Goal: Task Accomplishment & Management: Manage account settings

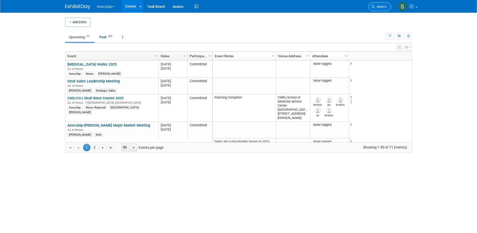
click at [373, 6] on icon at bounding box center [374, 7] width 4 height 4
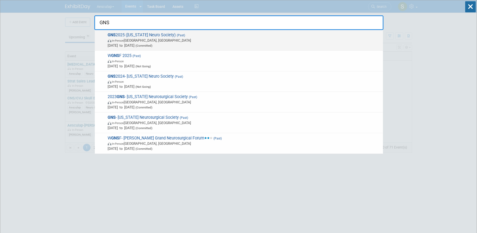
type input "GNS"
click at [129, 34] on span "GNS 2025 ([US_STATE] Neuro Society) (Past) In-Person [GEOGRAPHIC_DATA], [GEOGRA…" at bounding box center [243, 39] width 275 height 15
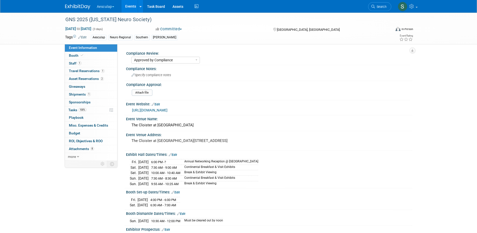
select select "Approved by Compliance"
select select "Neuro"
click at [78, 126] on span "Misc. Expenses & Credits 0" at bounding box center [88, 125] width 39 height 4
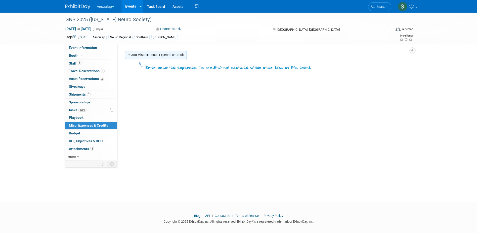
click at [145, 56] on link "Add Miscellaneous Expense or Credit" at bounding box center [156, 55] width 62 height 8
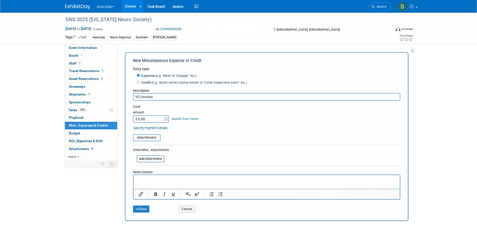
type input "VCI Invoice"
click at [151, 120] on input "$ 0.00" at bounding box center [148, 119] width 31 height 8
type input "$ 668.56"
click at [187, 119] on link "Specify Cost Center" at bounding box center [185, 119] width 26 height 4
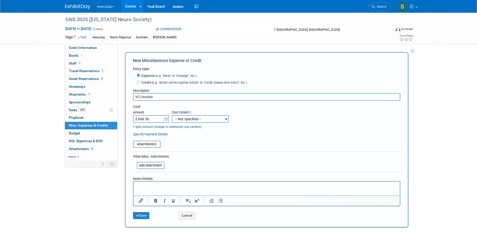
click at [191, 120] on select "-- Not Specified -- AAG B2B: 102736100 AIS - Ortho AIS -Spine Atlantic Neuro Bo…" at bounding box center [200, 119] width 57 height 8
select select "18965963"
click at [172, 115] on select "-- Not Specified -- AAG B2B: 102736100 AIS - Ortho AIS -Spine Atlantic Neuro Bo…" at bounding box center [200, 119] width 57 height 8
click at [140, 217] on button "Save" at bounding box center [141, 215] width 17 height 7
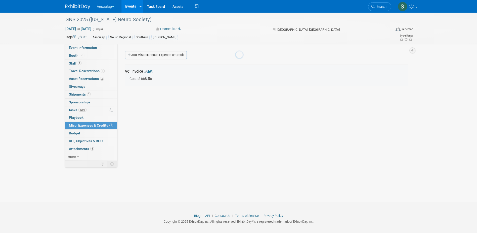
scroll to position [5, 0]
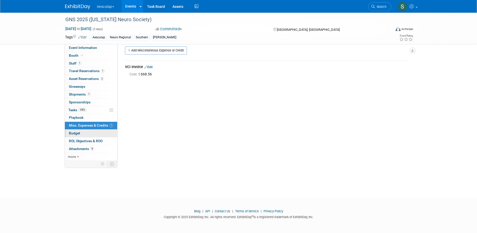
click at [80, 135] on link "Budget" at bounding box center [91, 133] width 52 height 8
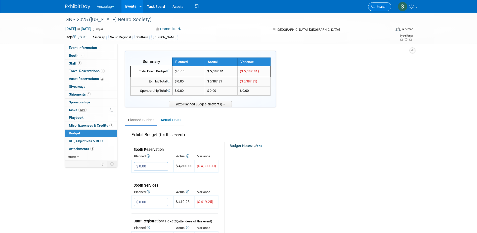
click at [380, 6] on span "Search" at bounding box center [381, 7] width 12 height 4
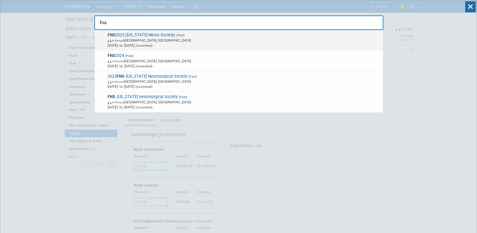
type input "fns"
click at [114, 34] on strong "FNS" at bounding box center [112, 34] width 8 height 5
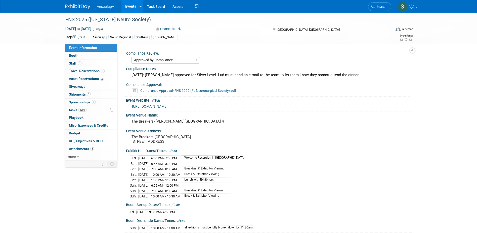
select select "Approved by Compliance"
select select "Neuro"
click at [71, 57] on span "Booth" at bounding box center [76, 55] width 15 height 4
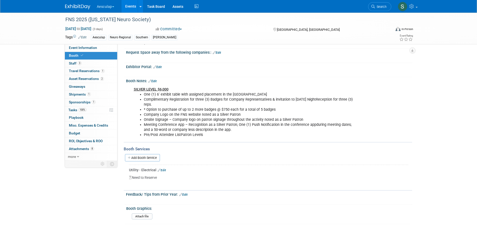
scroll to position [76, 0]
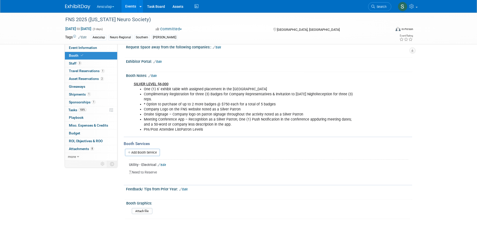
click at [165, 165] on link "Edit" at bounding box center [162, 165] width 8 height 4
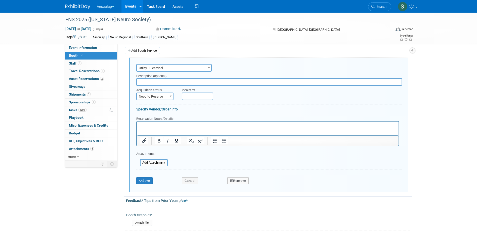
scroll to position [0, 0]
click at [158, 128] on html at bounding box center [268, 124] width 262 height 7
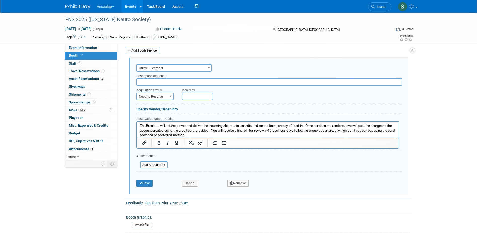
click at [164, 95] on span "Need to Reserve" at bounding box center [155, 96] width 36 height 7
select select "2"
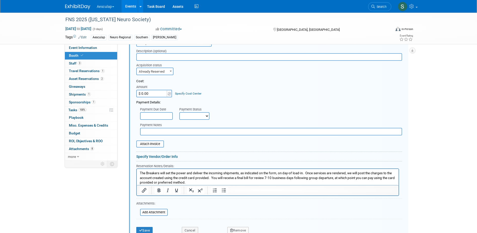
scroll to position [202, 0]
click at [147, 230] on button "Save" at bounding box center [144, 229] width 17 height 7
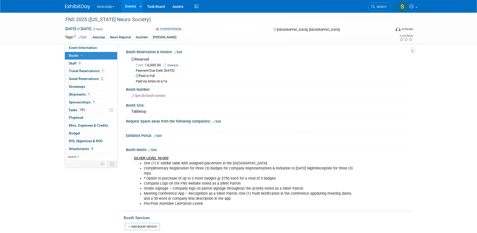
scroll to position [0, 0]
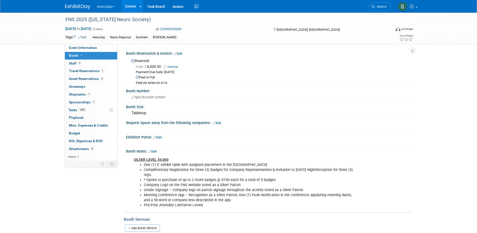
click at [134, 7] on link "Events" at bounding box center [131, 6] width 18 height 13
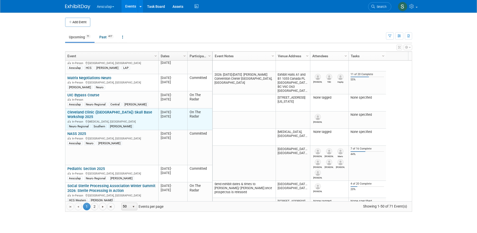
click at [118, 113] on link "Cleveland Clinic ([GEOGRAPHIC_DATA]) Skull Base Workshop 2025" at bounding box center [109, 114] width 85 height 9
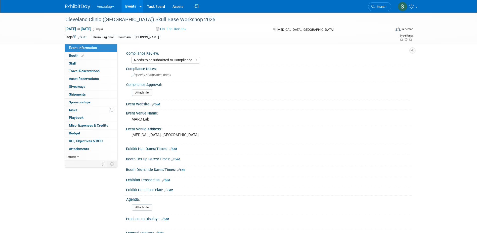
select select "Needs to be submitted to Compliance"
select select "Neuro"
click at [172, 30] on button "On The Radar" at bounding box center [171, 28] width 34 height 5
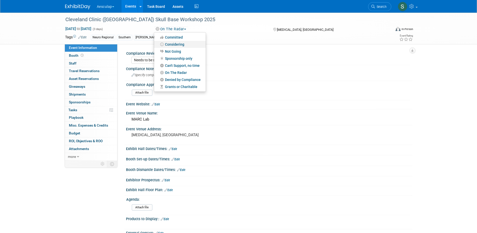
click at [174, 45] on link "Considering" at bounding box center [180, 44] width 52 height 7
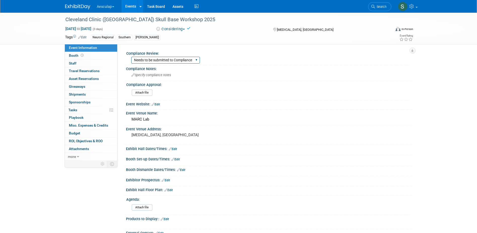
click at [167, 59] on select "Needs to be submitted to Compliance In Review with Compliance Approved by Compl…" at bounding box center [165, 60] width 69 height 7
select select "In Review with Compliance"
click at [131, 57] on select "Needs to be submitted to Compliance In Review with Compliance Approved by Compl…" at bounding box center [165, 60] width 69 height 7
click at [139, 73] on div "Specify compliance notes" at bounding box center [269, 75] width 279 height 8
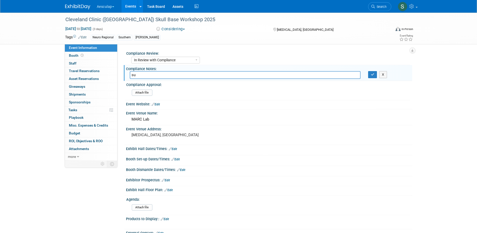
type input "s"
type input "Submitted 8/25/25"
click at [374, 76] on icon "button" at bounding box center [373, 74] width 4 height 3
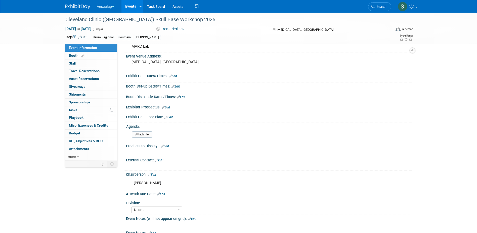
scroll to position [76, 0]
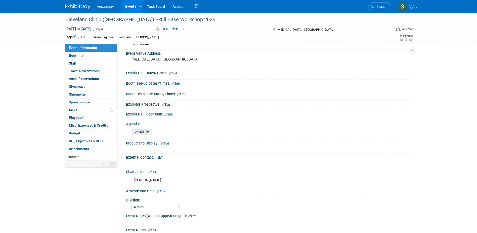
click at [142, 131] on input "file" at bounding box center [118, 132] width 68 height 6
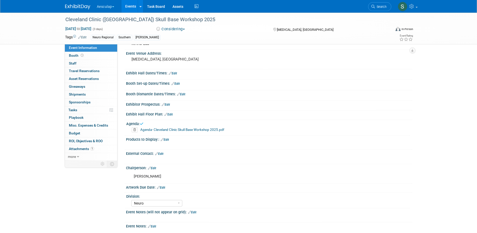
click at [169, 104] on link "Edit" at bounding box center [166, 105] width 8 height 4
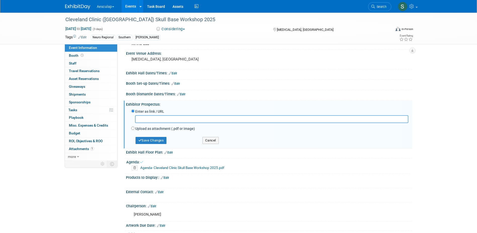
click at [150, 125] on div at bounding box center [269, 120] width 277 height 10
click at [149, 128] on label "Upload as attachment (.pdf or image)" at bounding box center [165, 128] width 60 height 5
click at [135, 128] on input "Upload as attachment (.pdf or image)" at bounding box center [132, 127] width 3 height 3
radio input "true"
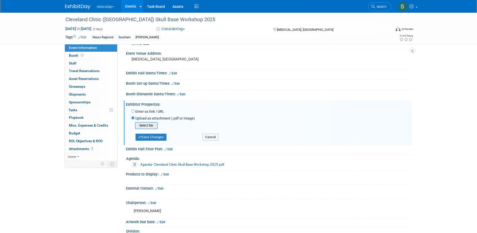
click at [148, 128] on input "file" at bounding box center [127, 125] width 60 height 6
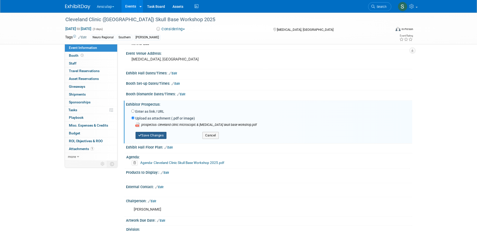
click at [153, 134] on button "Save Changes" at bounding box center [151, 135] width 31 height 7
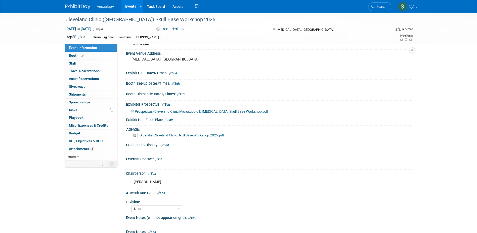
click at [165, 145] on link "Edit" at bounding box center [165, 145] width 8 height 4
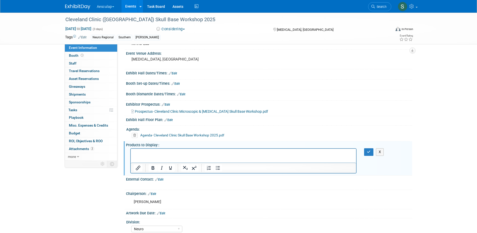
scroll to position [0, 0]
click at [368, 150] on icon "button" at bounding box center [369, 152] width 4 height 4
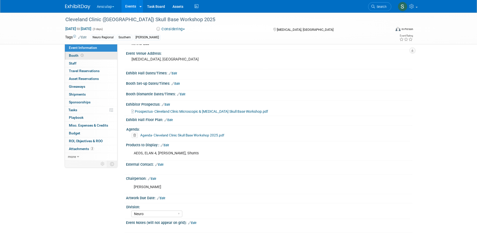
click at [73, 57] on span "Booth" at bounding box center [77, 55] width 16 height 4
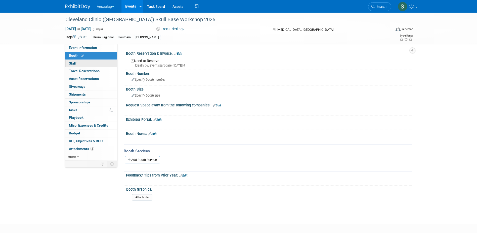
click at [74, 63] on span "Staff 0" at bounding box center [73, 63] width 8 height 4
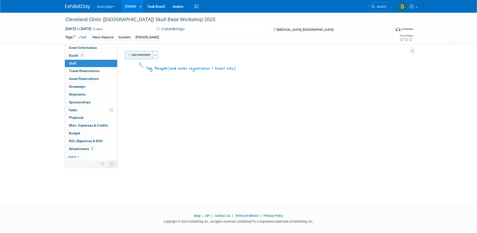
click at [142, 52] on button "Add Attendee" at bounding box center [139, 55] width 28 height 8
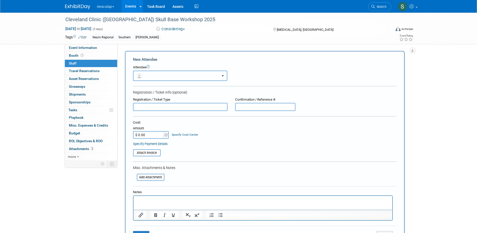
click at [166, 75] on button "button" at bounding box center [180, 75] width 94 height 10
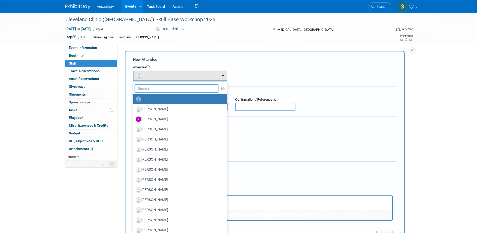
click at [157, 89] on input "text" at bounding box center [177, 88] width 84 height 9
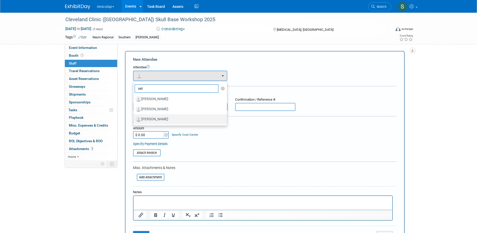
type input "set"
click at [152, 120] on label "[PERSON_NAME]" at bounding box center [179, 119] width 86 height 8
click at [134, 120] on input "[PERSON_NAME]" at bounding box center [132, 118] width 3 height 3
select select "59a69945-aec6-4cd0-903a-8dea46b5e025"
select select "4"
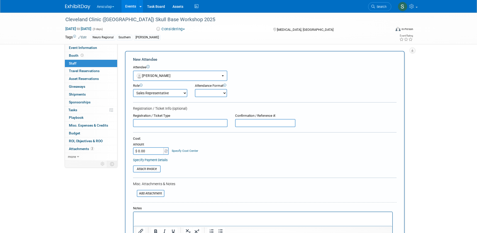
scroll to position [76, 0]
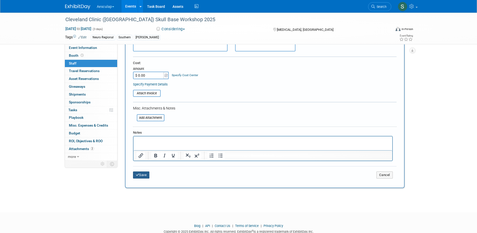
click at [141, 174] on button "Save" at bounding box center [141, 174] width 17 height 7
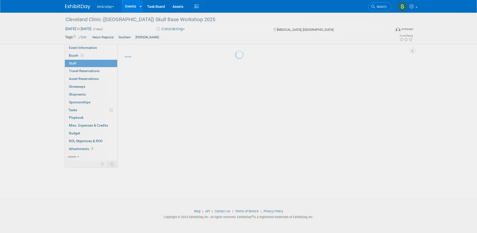
scroll to position [5, 0]
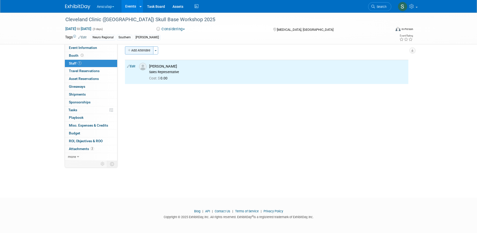
click at [144, 52] on button "Add Attendee" at bounding box center [139, 50] width 28 height 8
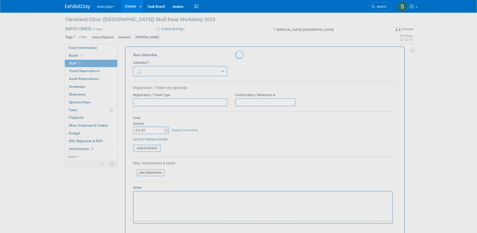
scroll to position [0, 0]
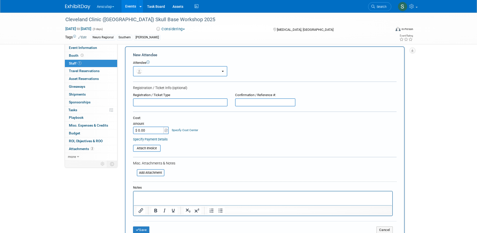
click at [154, 70] on button "button" at bounding box center [180, 71] width 94 height 10
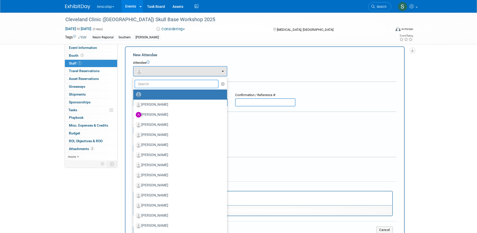
click at [154, 84] on input "text" at bounding box center [177, 84] width 84 height 9
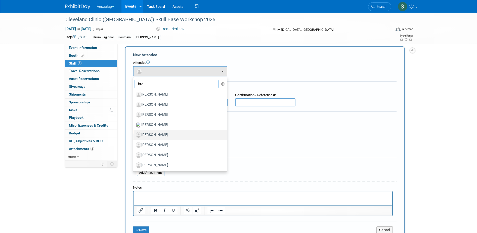
type input "bro"
click at [160, 135] on label "[PERSON_NAME]" at bounding box center [179, 135] width 86 height 8
click at [134, 135] on input "[PERSON_NAME]" at bounding box center [132, 133] width 3 height 3
select select "94a0d317-6c42-482f-abeb-b13de74e34c1"
select select "400"
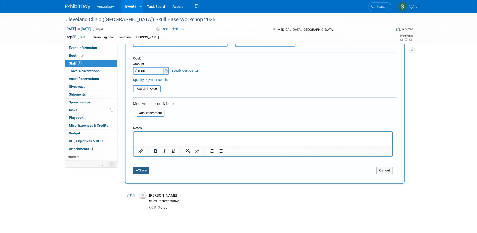
click at [145, 169] on button "Save" at bounding box center [141, 170] width 17 height 7
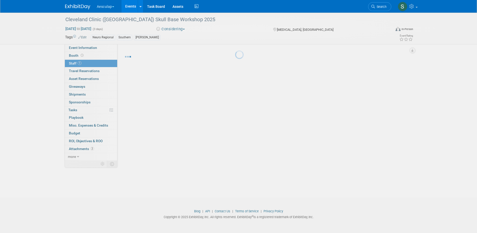
scroll to position [5, 0]
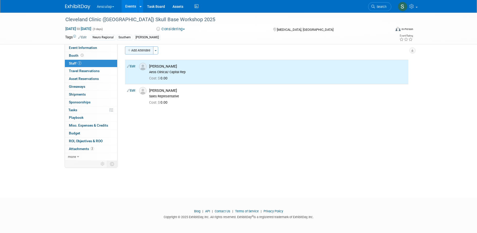
click at [140, 49] on button "Add Attendee" at bounding box center [139, 50] width 28 height 8
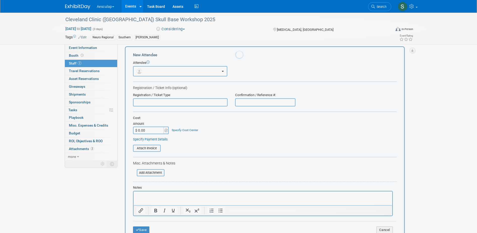
scroll to position [0, 0]
click at [226, 71] on button "button" at bounding box center [180, 71] width 94 height 10
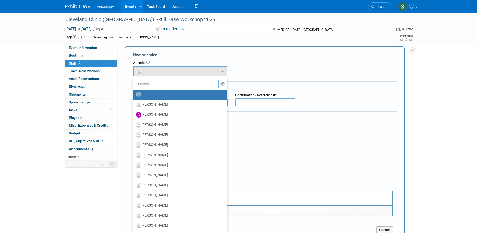
click at [165, 83] on input "text" at bounding box center [177, 84] width 84 height 9
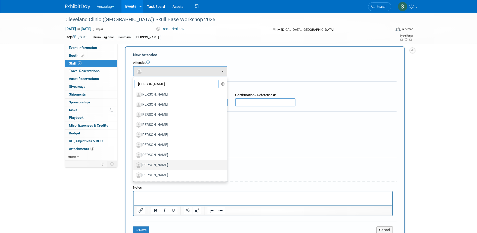
type input "john"
click at [161, 163] on label "[PERSON_NAME]" at bounding box center [179, 165] width 86 height 8
click at [134, 163] on input "[PERSON_NAME]" at bounding box center [132, 164] width 3 height 3
select select "ddca23ff-49b2-4081-a0c3-f34f23247663"
select select "400"
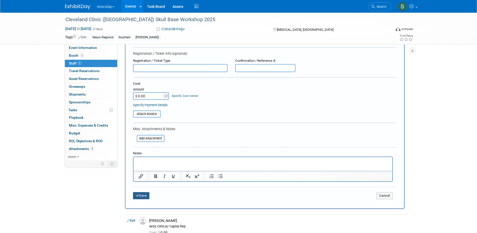
click at [146, 195] on button "Save" at bounding box center [141, 195] width 17 height 7
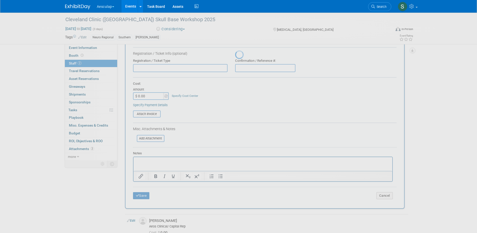
scroll to position [5, 0]
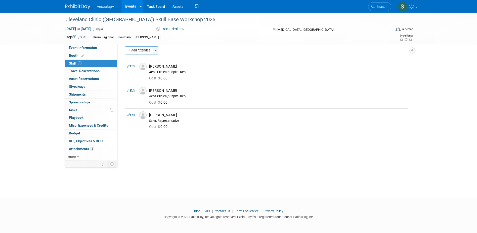
click at [156, 51] on span "button" at bounding box center [156, 50] width 2 height 1
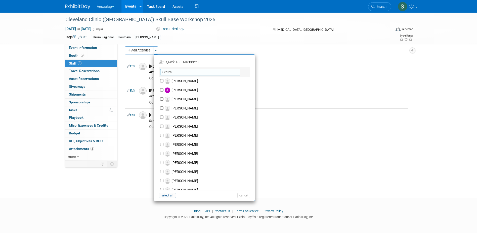
click at [169, 74] on input "text" at bounding box center [200, 72] width 80 height 6
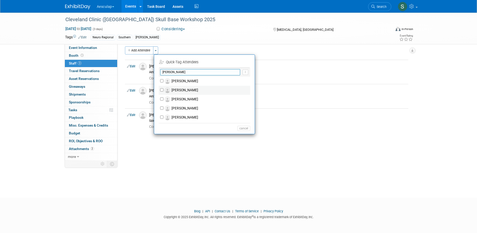
type input "patrick"
click at [162, 89] on input "[PERSON_NAME]" at bounding box center [161, 89] width 3 height 3
checkbox input "true"
click at [241, 60] on button "Apply" at bounding box center [242, 61] width 15 height 7
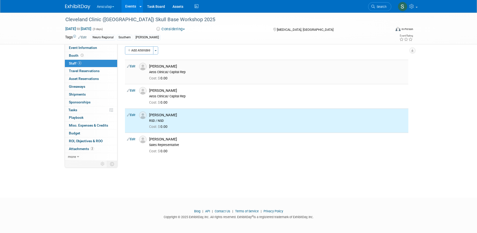
click at [132, 66] on link "Edit" at bounding box center [131, 66] width 8 height 4
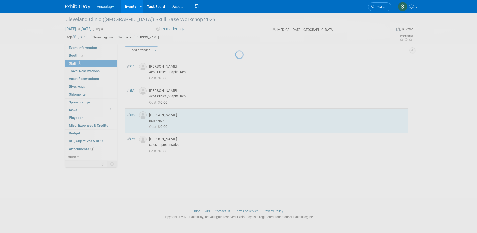
select select "ddca23ff-49b2-4081-a0c3-f34f23247663"
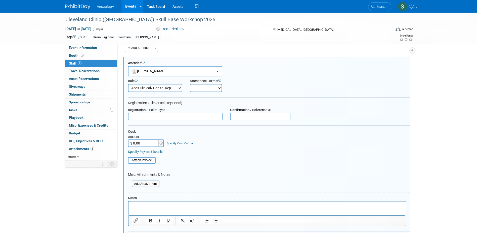
scroll to position [0, 0]
click at [152, 208] on html at bounding box center [267, 204] width 278 height 7
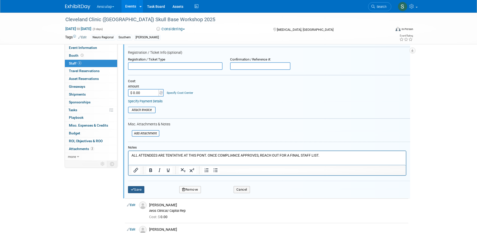
click at [139, 190] on button "Save" at bounding box center [136, 189] width 17 height 7
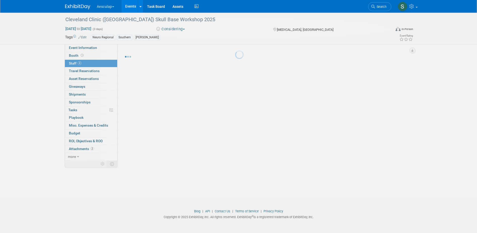
scroll to position [5, 0]
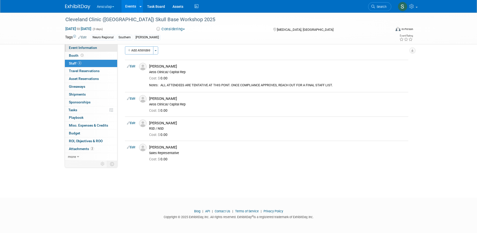
click at [77, 46] on span "Event Information" at bounding box center [83, 48] width 28 height 4
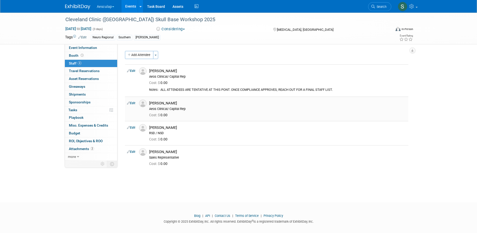
select select "In Review with Compliance"
select select "Neuro"
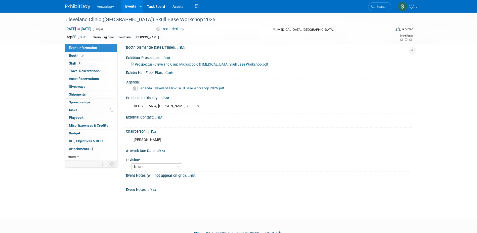
scroll to position [93, 0]
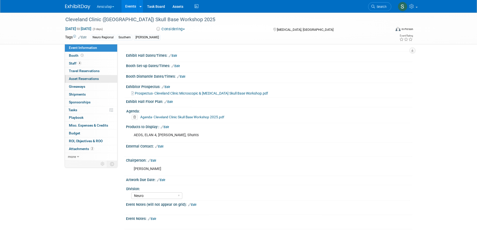
click at [76, 78] on span "Asset Reservations 0" at bounding box center [84, 79] width 30 height 4
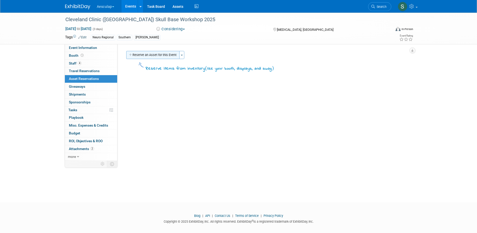
click at [165, 53] on button "Reserve an Asset for this Event" at bounding box center [152, 55] width 53 height 8
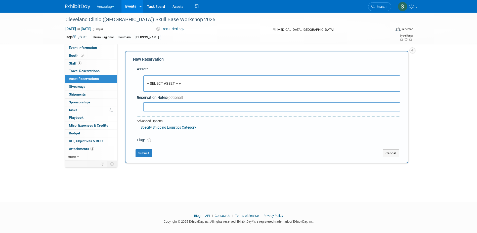
scroll to position [5, 0]
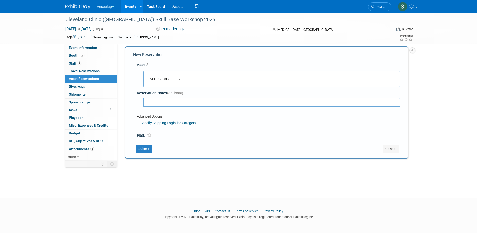
click at [162, 77] on span "-- SELECT ASSET --" at bounding box center [162, 79] width 31 height 4
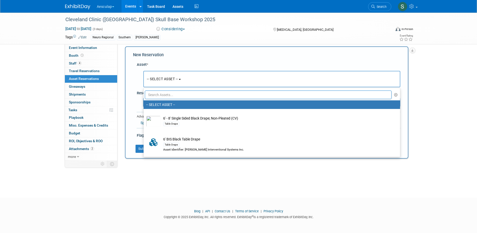
click at [164, 93] on input "text" at bounding box center [268, 94] width 247 height 9
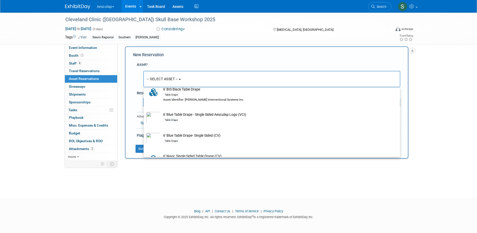
scroll to position [50, 0]
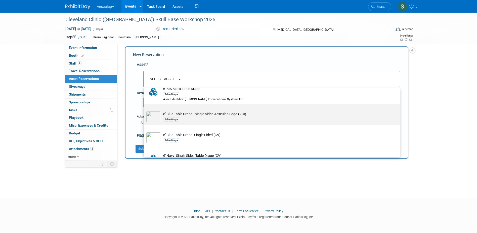
click at [203, 118] on div "Table Drape" at bounding box center [276, 119] width 227 height 6
click at [144, 110] on input "6' Blue Table Drape - Single Sided Aesculap Logo (VCI) Table Drape" at bounding box center [142, 108] width 3 height 3
select select "10699083"
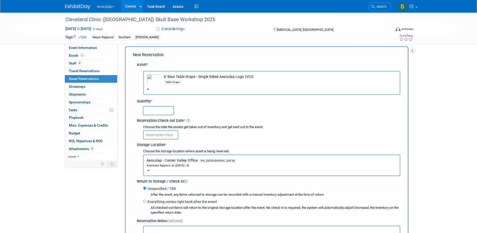
click at [154, 111] on input "text" at bounding box center [158, 110] width 31 height 9
type input "1"
click at [164, 168] on button "Aesculap - Center Valley Office PA, United States Inventory balance on Aug 25, …" at bounding box center [271, 164] width 257 height 21
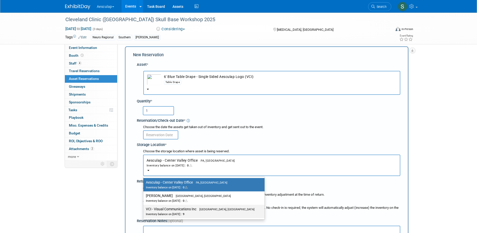
click at [174, 214] on div "Inventory balance on Aug 25, 2025 : 9" at bounding box center [200, 213] width 109 height 5
click at [144, 210] on input "VCI - Visual Communications Inc Aston, PA Inventory balance on Aug 25, 2025 : 9" at bounding box center [142, 208] width 3 height 3
select select "11223038"
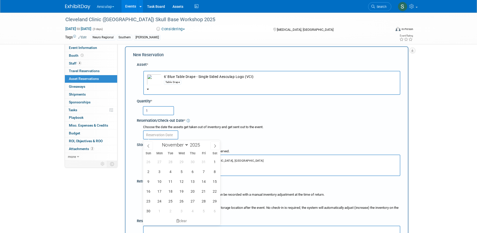
click at [154, 134] on input "text" at bounding box center [160, 134] width 35 height 9
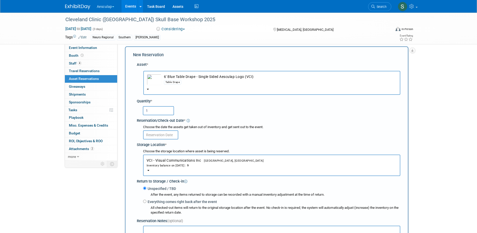
click at [233, 115] on div "1" at bounding box center [270, 110] width 262 height 12
click at [374, 6] on icon at bounding box center [374, 7] width 4 height 4
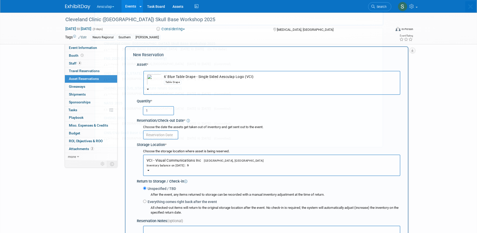
scroll to position [0, 0]
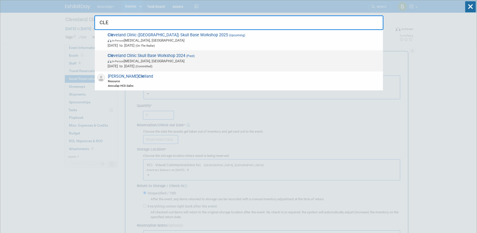
type input "CLE"
click at [143, 54] on span "Cle veland Clinic Skull Base Workshop 2024 (Past) In-Person Doral, FL Nov 7, 20…" at bounding box center [243, 60] width 275 height 15
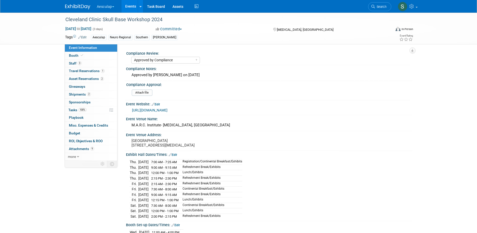
select select "Approved by Compliance"
select select "Neuro"
click at [82, 82] on link "2 Asset Reservations 2" at bounding box center [91, 79] width 52 height 8
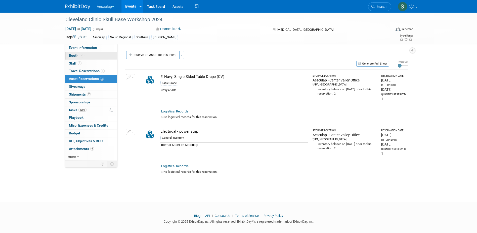
click at [73, 56] on span "Booth" at bounding box center [76, 55] width 15 height 4
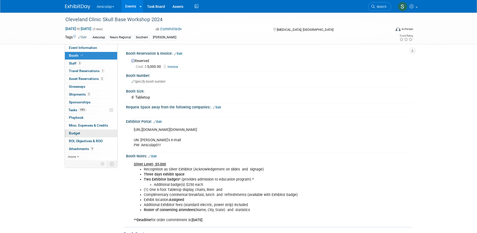
click at [70, 131] on span "Budget" at bounding box center [74, 133] width 11 height 4
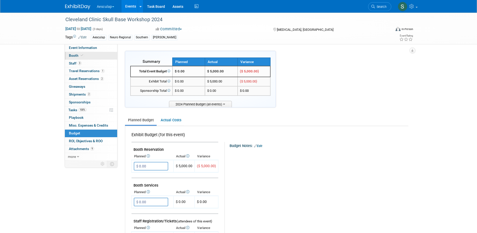
click at [73, 57] on span "Booth" at bounding box center [76, 55] width 15 height 4
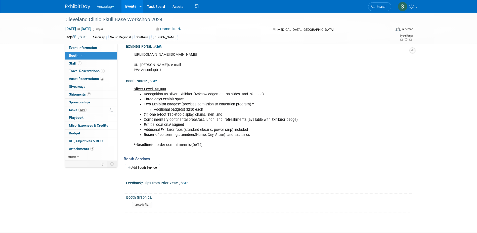
scroll to position [76, 0]
click at [74, 46] on span "Event Information" at bounding box center [83, 48] width 28 height 4
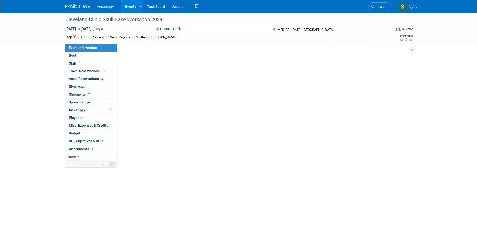
scroll to position [0, 0]
select select "Approved by Compliance"
select select "Neuro"
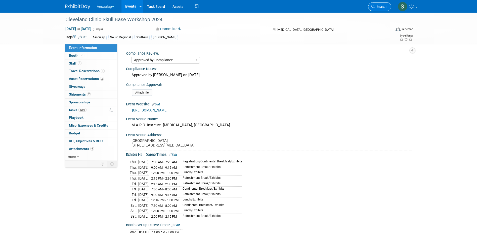
click at [370, 9] on link "Search" at bounding box center [379, 6] width 23 height 9
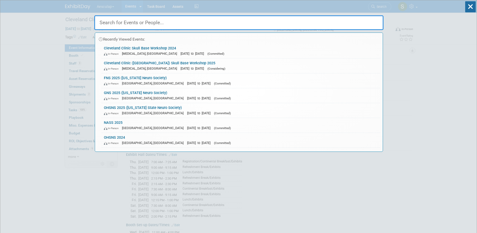
drag, startPoint x: 139, startPoint y: 62, endPoint x: 144, endPoint y: 67, distance: 7.2
click at [139, 62] on link "Cleveland Clinic (FL) Skull Base Workshop 2025 In-Person Doral, FL Nov 13, 2025…" at bounding box center [240, 65] width 279 height 15
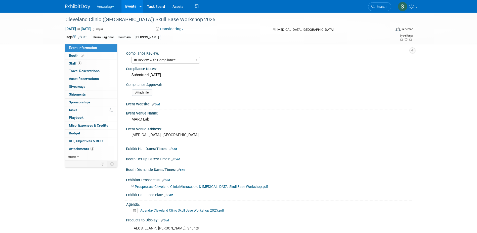
select select "In Review with Compliance"
select select "Neuro"
click at [74, 54] on span "Booth" at bounding box center [77, 55] width 16 height 4
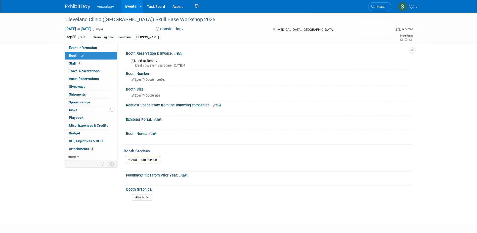
click at [151, 133] on icon at bounding box center [150, 133] width 3 height 3
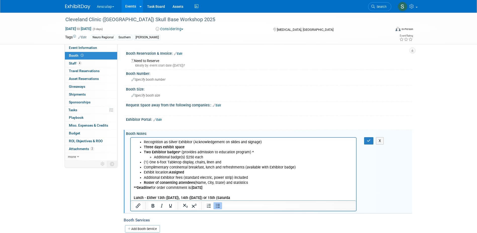
click at [252, 181] on li "Roster of consenting attendees (Name, City, State) and statistics" at bounding box center [249, 182] width 210 height 5
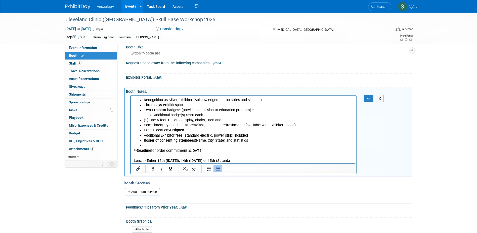
scroll to position [50, 0]
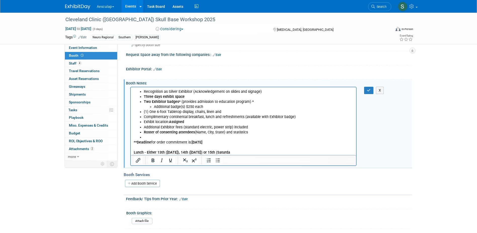
drag, startPoint x: 236, startPoint y: 151, endPoint x: 134, endPoint y: 147, distance: 102.3
click at [134, 147] on body "Recognition as Silver Exhibitor (Acknowledgement on slides and signage) Three d…" at bounding box center [243, 122] width 220 height 66
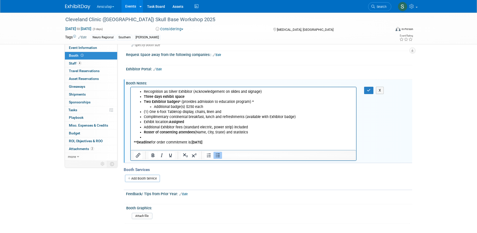
click at [143, 91] on ul "Recognition as Silver Exhibitor (Acknowledgement on slides and signage) Three d…" at bounding box center [244, 114] width 220 height 51
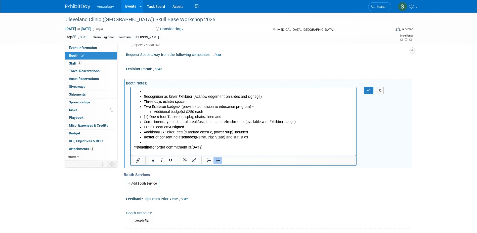
click at [145, 90] on li "Rich Text Area. Press ALT-0 for help." at bounding box center [249, 91] width 210 height 5
drag, startPoint x: 164, startPoint y: 89, endPoint x: 248, endPoint y: 177, distance: 121.2
click at [131, 90] on html "Silver Level $5,000 Recognition as Silver Exhibitor (Acknowledgement on slides …" at bounding box center [244, 121] width 226 height 68
drag, startPoint x: 150, startPoint y: 161, endPoint x: 162, endPoint y: 165, distance: 12.2
click at [152, 162] on icon "Bold" at bounding box center [153, 160] width 6 height 6
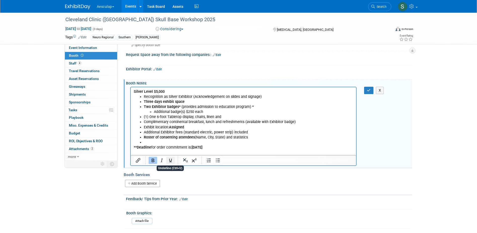
click at [169, 160] on icon "Underline" at bounding box center [171, 160] width 6 height 6
click at [263, 142] on li "Rich Text Area. Press ALT-0 for help." at bounding box center [249, 141] width 210 height 5
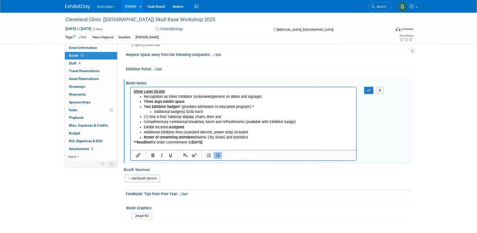
click at [257, 136] on li "Roster of consenting attendees (Name, City, State) and statistics" at bounding box center [249, 136] width 210 height 5
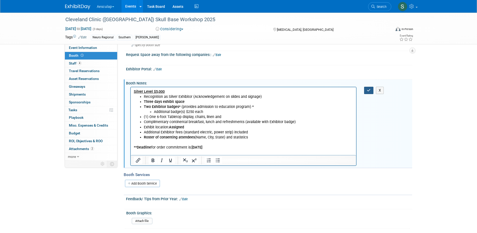
click at [369, 92] on icon "button" at bounding box center [369, 90] width 4 height 4
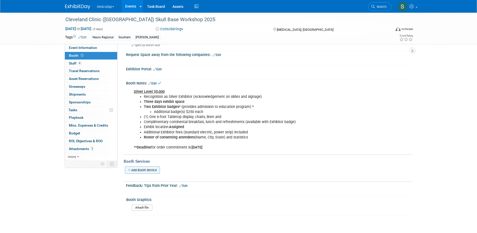
click at [147, 172] on link "Add Booth Service" at bounding box center [142, 169] width 35 height 7
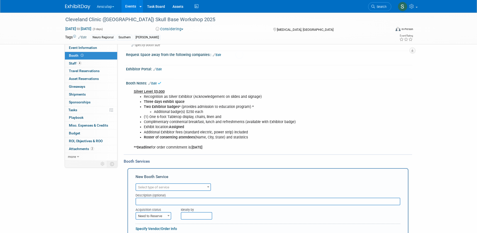
scroll to position [0, 0]
click at [154, 186] on span "Select type of service" at bounding box center [153, 187] width 31 height 4
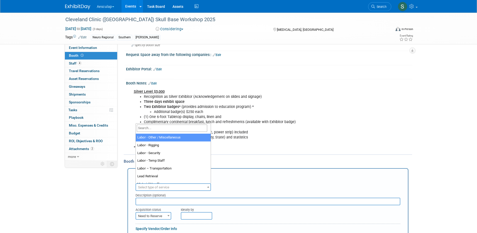
scroll to position [126, 0]
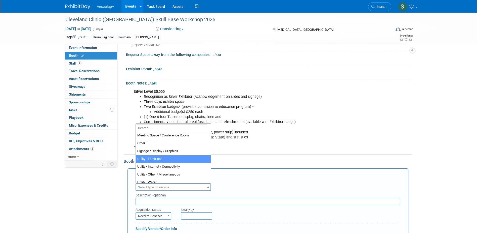
select select "8"
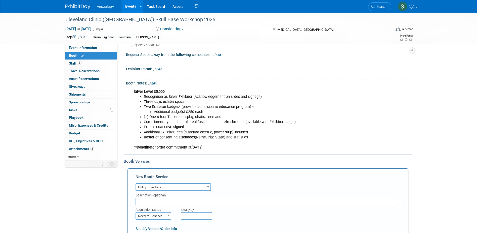
click at [159, 203] on input "text" at bounding box center [268, 201] width 265 height 8
click at [159, 215] on span "Need to Reserve" at bounding box center [153, 215] width 35 height 7
select select "2"
click at [154, 201] on input "text" at bounding box center [268, 201] width 265 height 8
type input "I"
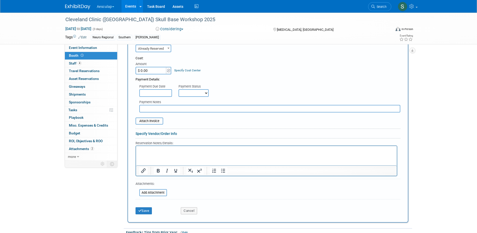
scroll to position [277, 0]
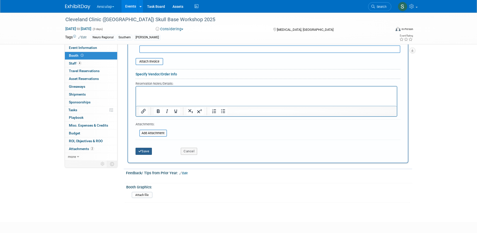
type input "Standard Electric Outlet and Power Strip Included"
click at [147, 150] on button "Save" at bounding box center [144, 150] width 17 height 7
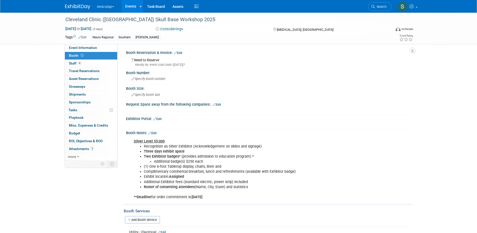
scroll to position [0, 0]
click at [149, 93] on div "Specify booth size" at bounding box center [269, 95] width 279 height 8
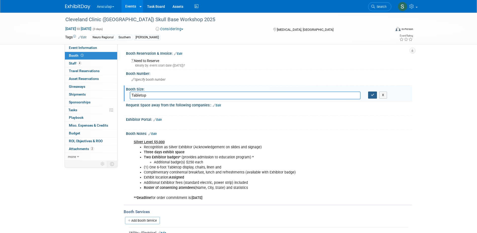
type input "Tabletop"
click at [369, 96] on button "button" at bounding box center [372, 94] width 9 height 7
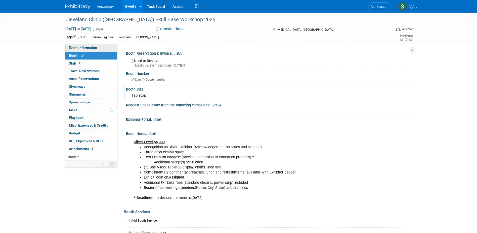
click at [80, 48] on span "Event Information" at bounding box center [83, 48] width 28 height 4
select select "In Review with Compliance"
select select "Neuro"
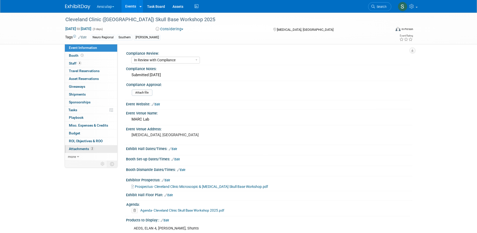
click at [77, 147] on span "Attachments 2" at bounding box center [81, 148] width 25 height 4
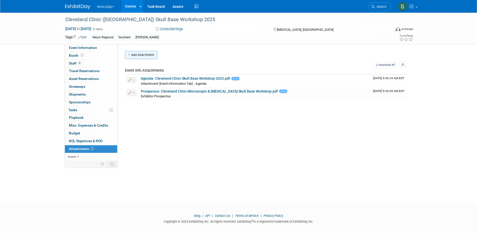
click at [149, 56] on button "Add Attachment" at bounding box center [141, 55] width 32 height 8
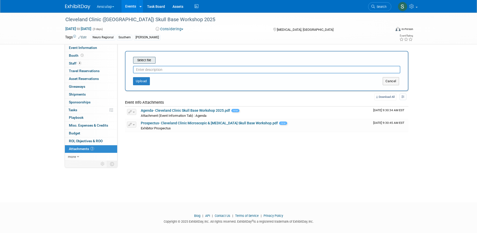
click at [144, 62] on input "file" at bounding box center [125, 60] width 60 height 6
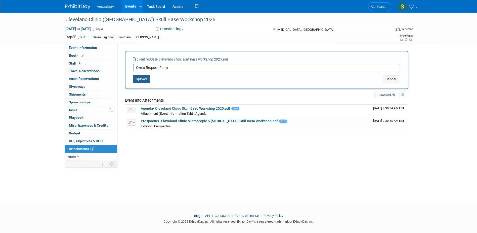
type input "Cvent Request Form"
click at [140, 79] on button "Upload" at bounding box center [141, 79] width 17 height 8
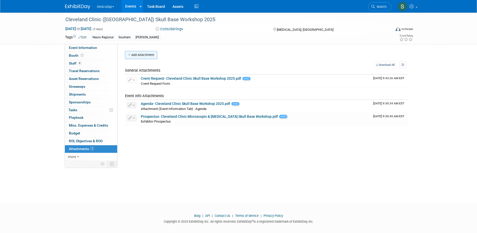
click at [145, 55] on button "Add Attachment" at bounding box center [141, 55] width 32 height 8
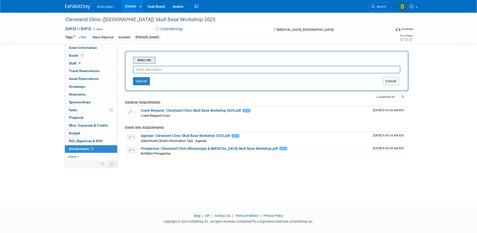
click at [146, 60] on input "file" at bounding box center [125, 60] width 60 height 6
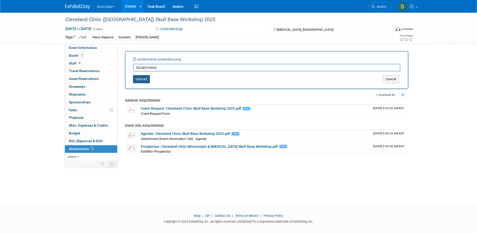
type input "Social Events"
click at [140, 80] on button "Upload" at bounding box center [141, 79] width 17 height 8
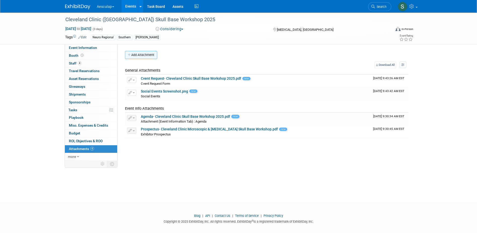
click at [133, 54] on button "Add Attachment" at bounding box center [141, 55] width 32 height 8
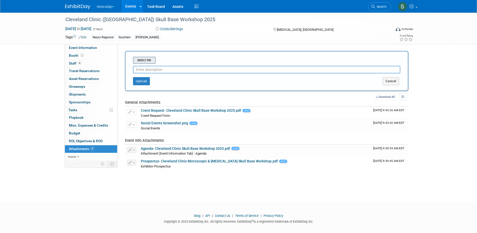
click at [144, 59] on input "file" at bounding box center [125, 60] width 60 height 6
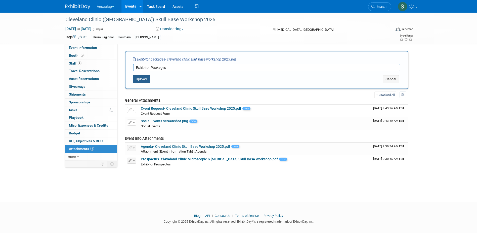
type input "Exhibitor Packages"
click at [144, 77] on button "Upload" at bounding box center [141, 79] width 17 height 8
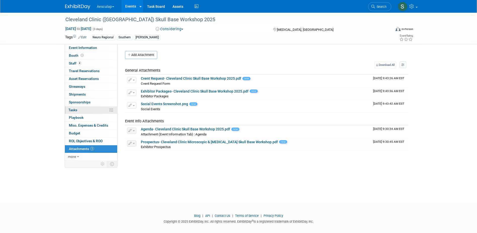
click at [77, 111] on span "Tasks 0%" at bounding box center [72, 110] width 9 height 4
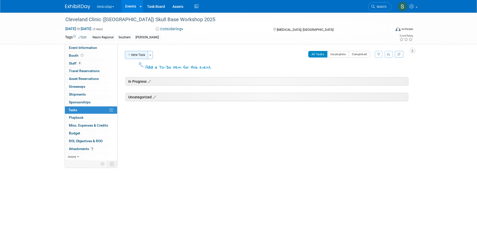
click at [135, 56] on button "New Task" at bounding box center [136, 55] width 23 height 8
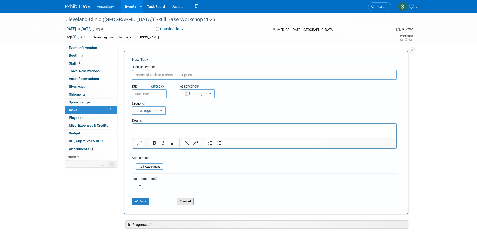
click at [184, 203] on button "Cancel" at bounding box center [185, 200] width 17 height 7
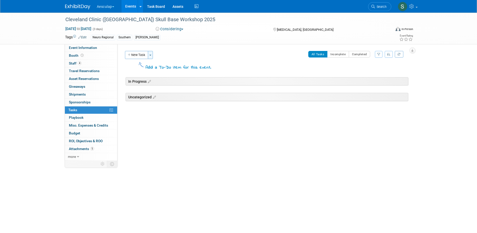
click at [151, 56] on button "Toggle Dropdown" at bounding box center [150, 55] width 5 height 8
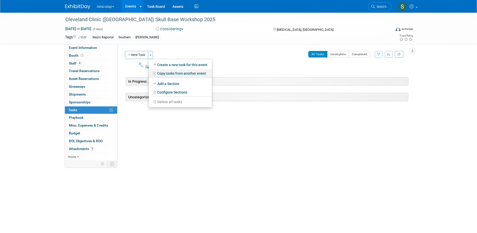
click at [176, 75] on link "Copy tasks from another event" at bounding box center [180, 73] width 63 height 9
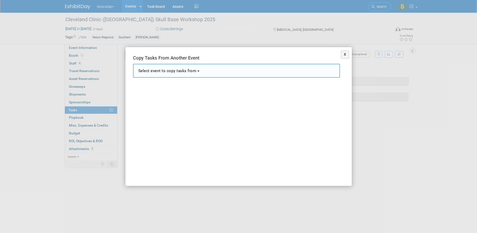
click at [184, 73] on span "Select event to copy tasks from" at bounding box center [167, 70] width 58 height 5
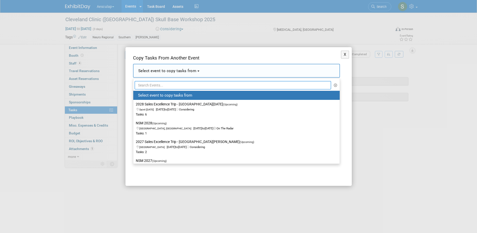
click at [177, 86] on input "text" at bounding box center [233, 85] width 197 height 9
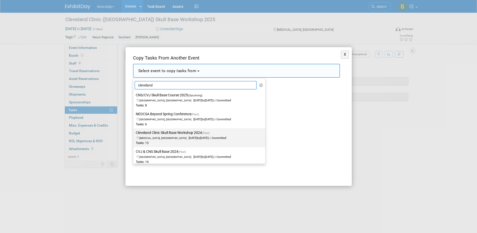
type input "cleveland"
click at [171, 134] on label "Cleveland Clinic Skull Base Workshop 2024 (Past) Doral, FL Nov 7, 2024 to Nov 9…" at bounding box center [198, 137] width 125 height 17
click at [134, 134] on input "Cleveland Clinic Skull Base Workshop 2024 (Past) Doral, FL Nov 7, 2024 to Nov 9…" at bounding box center [132, 132] width 3 height 3
select select "11119812"
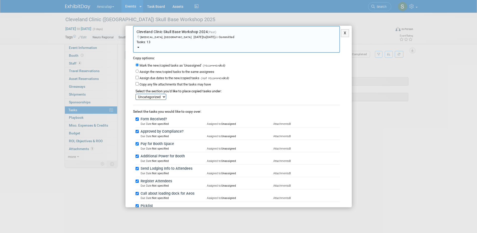
scroll to position [25, 0]
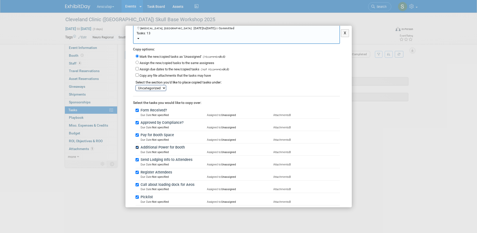
click at [138, 147] on input "Additional Power for Booth" at bounding box center [137, 146] width 3 height 3
checkbox input "false"
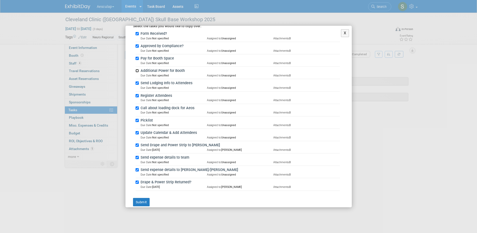
scroll to position [108, 0]
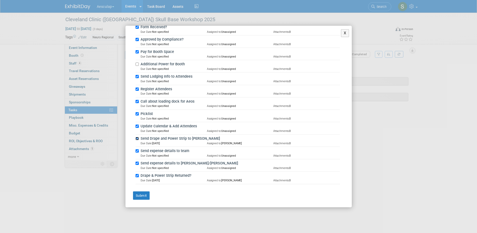
click at [137, 138] on input "Send Drape and Power Strip to Seth" at bounding box center [137, 138] width 3 height 3
checkbox input "false"
click at [137, 174] on input "Drape & Power Strip Returned?" at bounding box center [137, 175] width 3 height 3
checkbox input "false"
click at [141, 194] on button "Submit" at bounding box center [141, 195] width 17 height 9
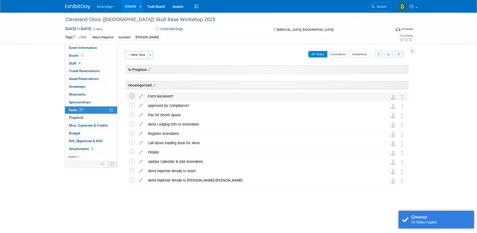
click at [130, 97] on icon at bounding box center [131, 95] width 5 height 5
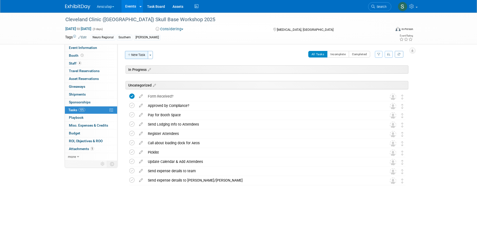
click at [140, 55] on button "New Task" at bounding box center [136, 55] width 23 height 8
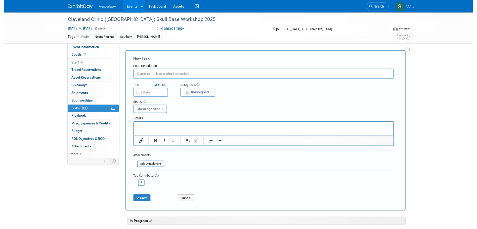
scroll to position [0, 0]
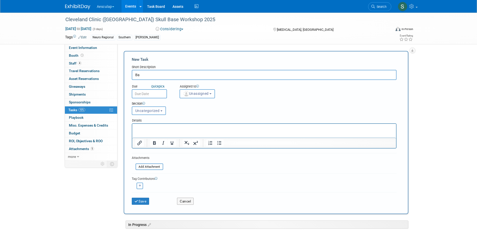
type input "B"
type input "Do they want a banner stand, or can I send a drape from the office?"
click at [145, 199] on button "Save" at bounding box center [141, 200] width 18 height 7
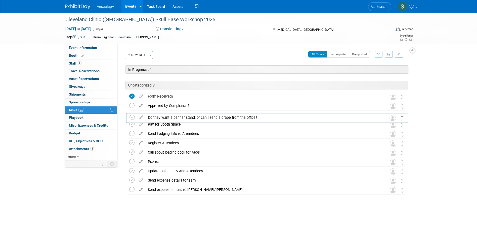
drag, startPoint x: 402, startPoint y: 97, endPoint x: 402, endPoint y: 116, distance: 19.6
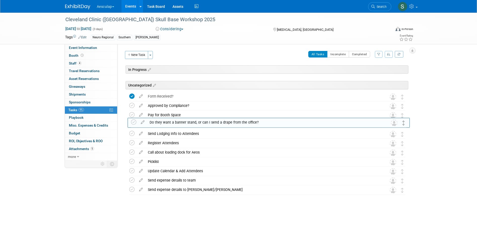
drag, startPoint x: 403, startPoint y: 115, endPoint x: 404, endPoint y: 122, distance: 7.2
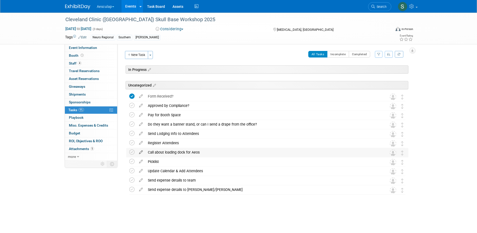
click at [142, 152] on icon at bounding box center [141, 151] width 9 height 6
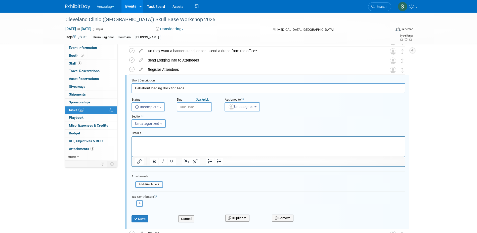
scroll to position [74, 0]
drag, startPoint x: 141, startPoint y: 88, endPoint x: 110, endPoint y: 88, distance: 31.0
click at [110, 88] on div "Event Information Event Info Booth Booth 4 Staff 4 Staff 0 Travel Reservations …" at bounding box center [238, 112] width 355 height 347
type input "Ask about loading dock for Aeos"
click at [142, 218] on button "Save" at bounding box center [140, 217] width 17 height 7
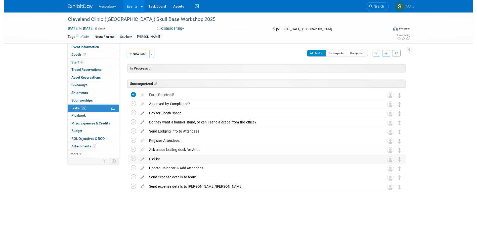
scroll to position [0, 0]
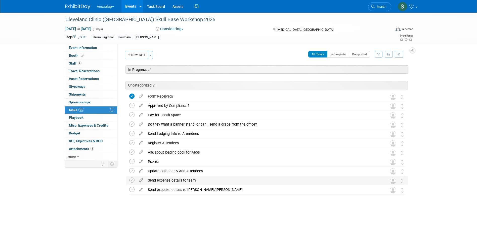
click at [141, 179] on icon at bounding box center [141, 179] width 9 height 6
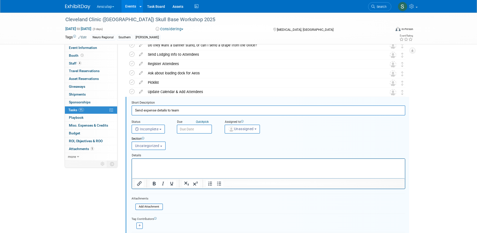
scroll to position [102, 0]
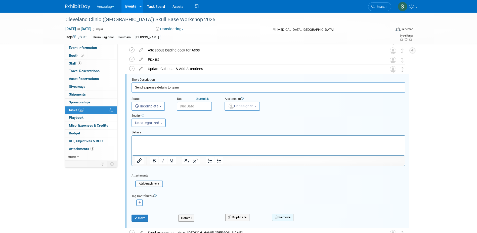
click at [280, 219] on button "Remove" at bounding box center [282, 216] width 21 height 7
click at [310, 221] on link "Yes" at bounding box center [311, 221] width 15 height 8
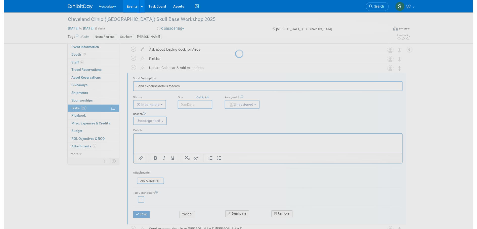
scroll to position [0, 0]
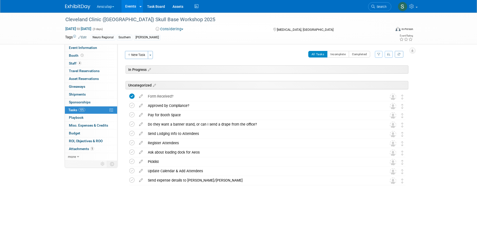
click at [139, 179] on icon at bounding box center [141, 179] width 9 height 6
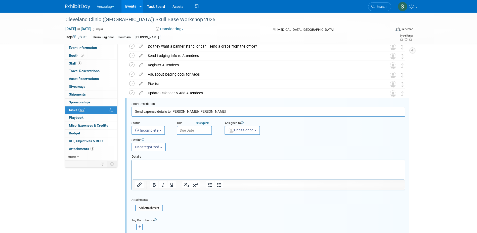
scroll to position [102, 0]
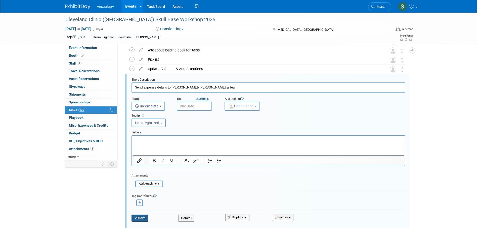
type input "Send expense details to Gina/Franchesca & Team"
click at [137, 218] on icon "submit" at bounding box center [136, 217] width 4 height 3
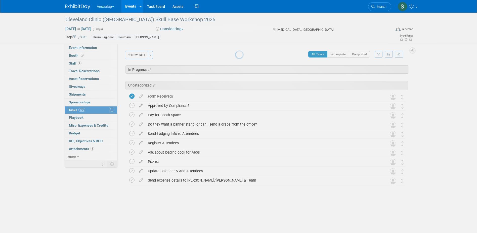
scroll to position [0, 0]
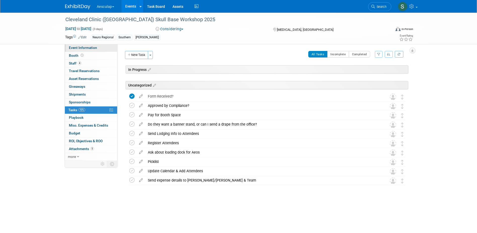
click at [81, 48] on span "Event Information" at bounding box center [83, 48] width 28 height 4
select select "In Review with Compliance"
select select "Neuro"
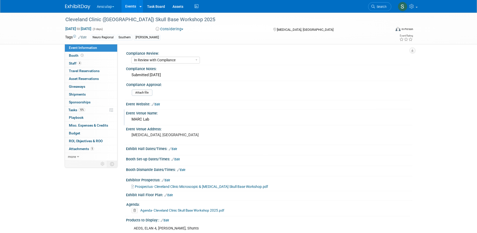
click at [167, 117] on div "MARC Lab" at bounding box center [269, 119] width 279 height 8
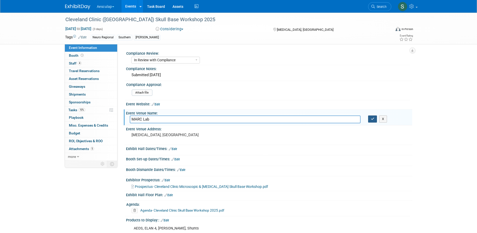
click at [371, 119] on icon "button" at bounding box center [373, 118] width 4 height 3
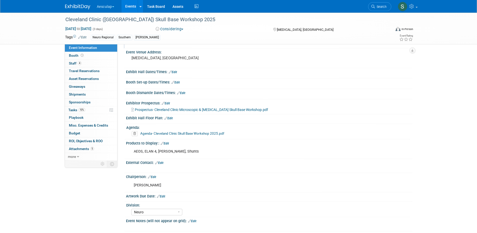
scroll to position [99, 0]
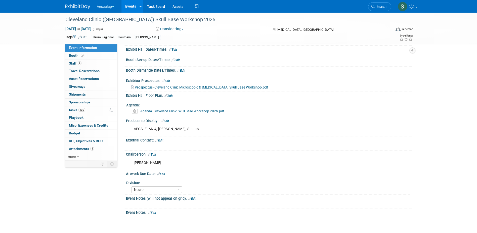
click at [162, 139] on link "Edit" at bounding box center [159, 140] width 8 height 4
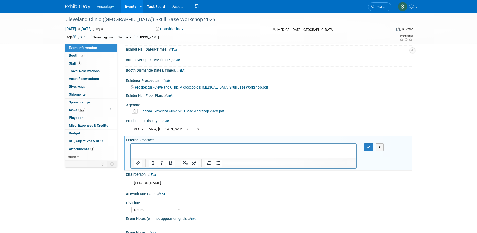
scroll to position [0, 0]
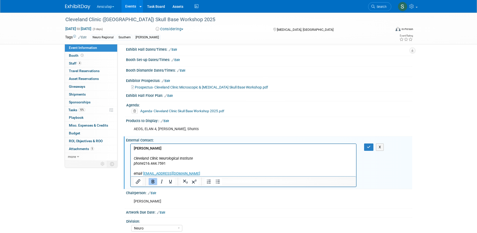
click at [148, 153] on p "Beth Viscomi Cleveland Clinic Neurological Institute" at bounding box center [244, 153] width 220 height 15
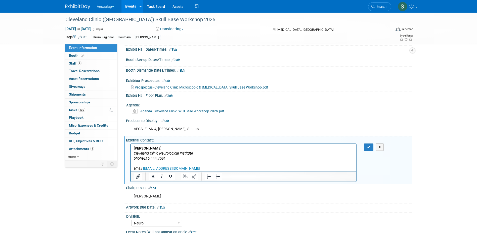
click at [136, 163] on p "phone 216.444.7591 email viscomb@ccf.org" at bounding box center [244, 163] width 220 height 15
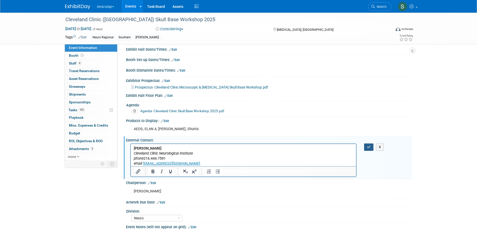
click at [368, 146] on icon "button" at bounding box center [369, 147] width 4 height 4
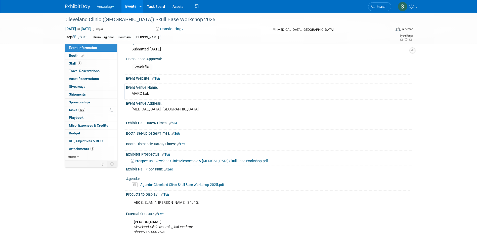
scroll to position [24, 0]
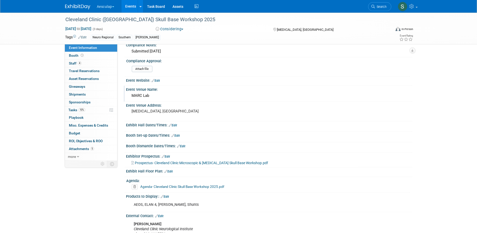
drag, startPoint x: 152, startPoint y: 111, endPoint x: 120, endPoint y: 112, distance: 32.2
click at [120, 112] on div "Compliance Review: Needs to be submitted to Compliance In Review with Complianc…" at bounding box center [265, 78] width 295 height 116
drag, startPoint x: 120, startPoint y: 112, endPoint x: 123, endPoint y: 112, distance: 3.9
click at [123, 112] on div "Compliance Review: Needs to be submitted to Compliance In Review with Complianc…" at bounding box center [265, 78] width 295 height 116
click at [145, 113] on div "[MEDICAL_DATA], [GEOGRAPHIC_DATA]" at bounding box center [186, 113] width 112 height 12
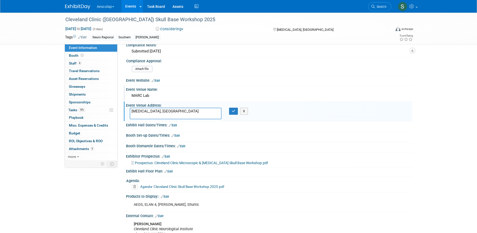
drag, startPoint x: 150, startPoint y: 110, endPoint x: 129, endPoint y: 112, distance: 20.4
click at [129, 112] on div "[MEDICAL_DATA], [GEOGRAPHIC_DATA]" at bounding box center [175, 113] width 99 height 12
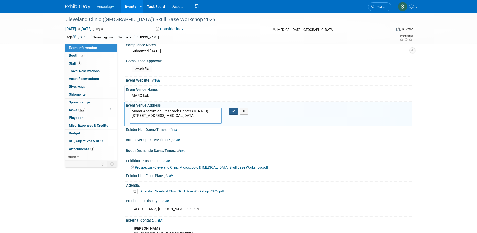
type textarea "Miami Anatomical Research Center (M.A.R.C) [STREET_ADDRESS][MEDICAL_DATA]"
click at [236, 111] on button "button" at bounding box center [233, 110] width 9 height 7
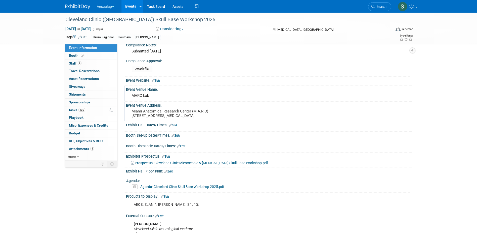
click at [159, 81] on link "Edit" at bounding box center [156, 81] width 8 height 4
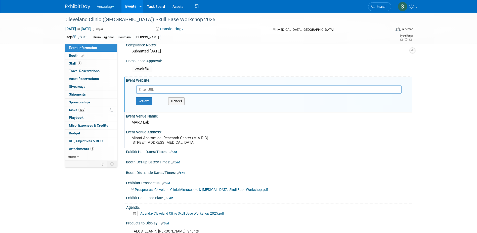
paste input "[URL][DOMAIN_NAME]"
type input "[URL][DOMAIN_NAME]"
click at [151, 102] on button "Save" at bounding box center [144, 101] width 17 height 8
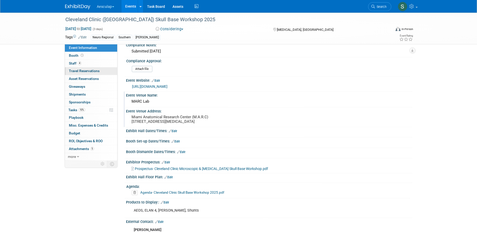
click at [70, 70] on span "Travel Reservations 0" at bounding box center [84, 71] width 31 height 4
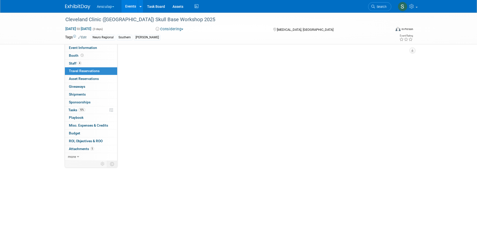
scroll to position [0, 0]
click at [145, 55] on link "Add Travel Reservation" at bounding box center [146, 55] width 42 height 8
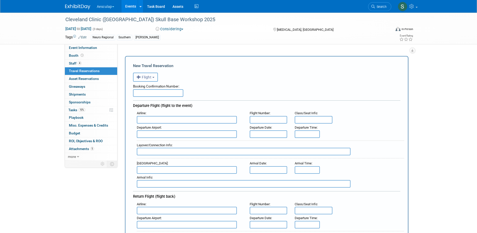
click at [149, 80] on button "Flight" at bounding box center [145, 76] width 25 height 9
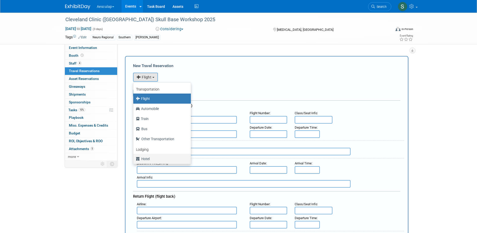
click at [143, 158] on label "Hotel" at bounding box center [161, 159] width 50 height 8
click at [143, 157] on label "Hotel" at bounding box center [161, 159] width 50 height 8
click at [134, 157] on input "Hotel" at bounding box center [132, 157] width 3 height 3
select select "6"
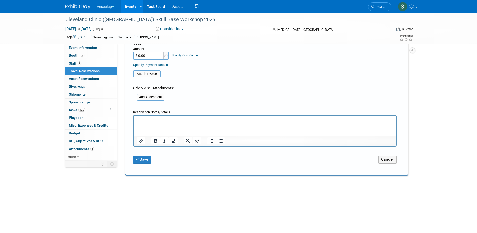
scroll to position [201, 0]
click at [147, 123] on html at bounding box center [264, 118] width 263 height 7
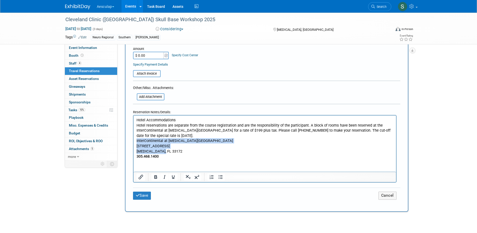
drag, startPoint x: 166, startPoint y: 150, endPoint x: 136, endPoint y: 142, distance: 30.8
click at [136, 142] on p "InterContinental at Doral Miami 2505 NW 87th Avenue Doral, FL 33172 305.468.1400" at bounding box center [264, 148] width 257 height 21
copy p "InterContinental at Doral Miami 2505 NW 87th Avenue Doral, FL 33172"
click at [142, 194] on button "Save" at bounding box center [142, 195] width 18 height 8
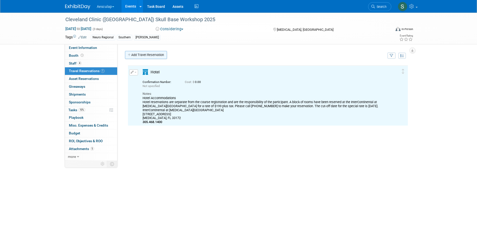
scroll to position [0, 0]
click at [132, 73] on icon "button" at bounding box center [132, 71] width 3 height 3
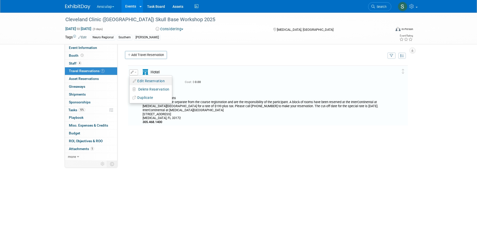
click at [143, 80] on button "Edit Reservation" at bounding box center [151, 80] width 43 height 7
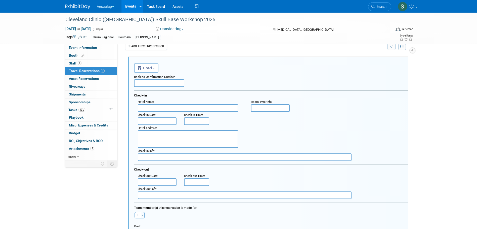
click at [151, 140] on textarea at bounding box center [188, 139] width 100 height 18
paste textarea "InterContinental at Doral Miami 2505 NW 87th Avenue Doral, FL 33172"
drag, startPoint x: 190, startPoint y: 135, endPoint x: 138, endPoint y: 136, distance: 51.9
click at [138, 136] on textarea "InterContinental at Doral Miami 2505 NW 87th Avenue Doral, FL 33172" at bounding box center [188, 139] width 100 height 18
type textarea "2505 NW 87th Avenue Doral, FL 33172"
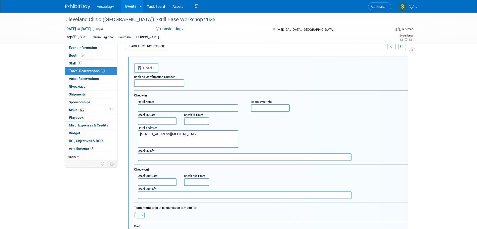
click at [153, 107] on input "text" at bounding box center [188, 108] width 100 height 8
paste input "InterContinental at Doral Miami"
type input "InterContinental at Doral Miami"
click at [139, 139] on textarea "2505 NW 87th Avenue Doral, FL 33172" at bounding box center [188, 139] width 100 height 18
type textarea "2505 NW 87th Avenue Doral, FL 33172"
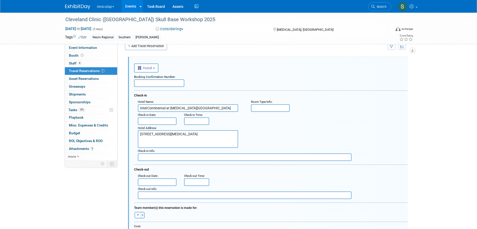
click at [281, 132] on div "Hotel Address : 2505 NW 87th Avenue Doral, FL 33172" at bounding box center [273, 136] width 278 height 23
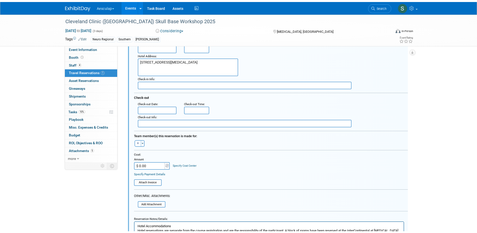
scroll to position [135, 0]
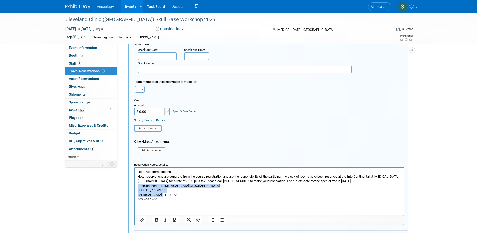
drag, startPoint x: 162, startPoint y: 194, endPoint x: 137, endPoint y: 186, distance: 26.1
click at [137, 186] on html "Hotel Accommodations Hotel reservations are separate from the course registrati…" at bounding box center [268, 184] width 269 height 34
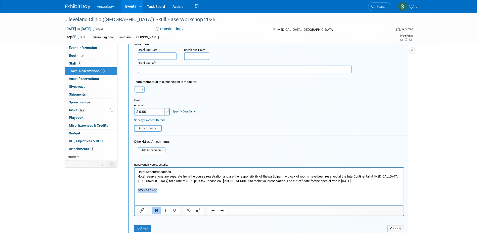
drag, startPoint x: 167, startPoint y: 189, endPoint x: 127, endPoint y: 193, distance: 41.0
click at [134, 192] on html "Hotel Accommodations Hotel reservations are separate from the course registrati…" at bounding box center [268, 179] width 269 height 25
drag, startPoint x: 173, startPoint y: 171, endPoint x: 115, endPoint y: 174, distance: 58.5
click at [134, 174] on html "Hotel Accommodations Hotel reservations are separate from the course registrati…" at bounding box center [268, 179] width 269 height 25
click at [148, 227] on button "Save" at bounding box center [142, 228] width 17 height 7
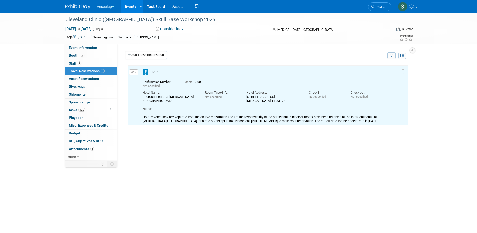
scroll to position [0, 0]
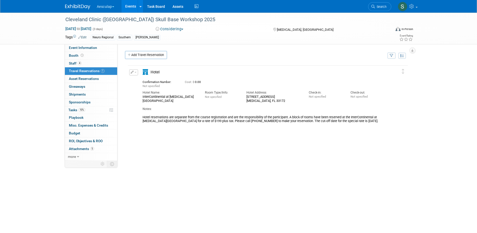
click at [132, 75] on button "button" at bounding box center [133, 72] width 9 height 6
click at [148, 81] on button "Edit Reservation" at bounding box center [151, 80] width 43 height 7
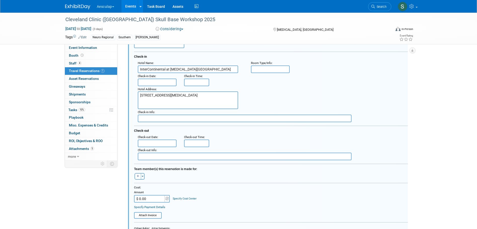
scroll to position [109, 0]
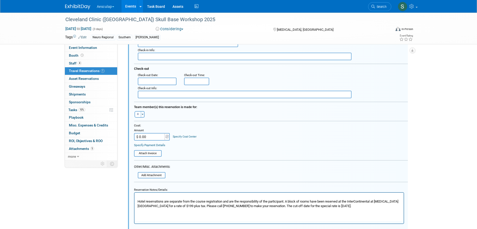
click at [148, 208] on html "Hotel reservations are separate from the course registration and are the respon…" at bounding box center [268, 200] width 269 height 16
click at [335, 205] on p "Hotel reservations are separate from the course registration and are the respon…" at bounding box center [269, 201] width 264 height 14
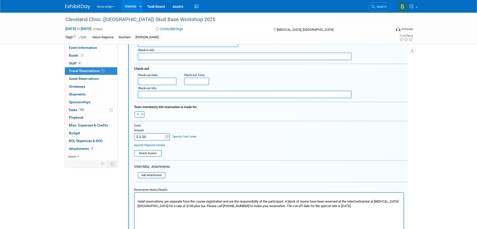
paste body "Rich Text Area. Press ALT-0 for help."
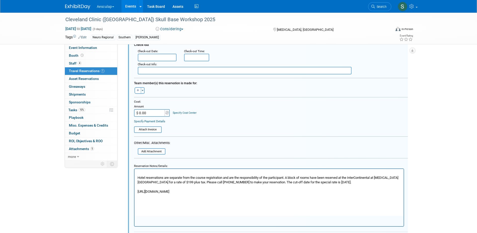
scroll to position [163, 0]
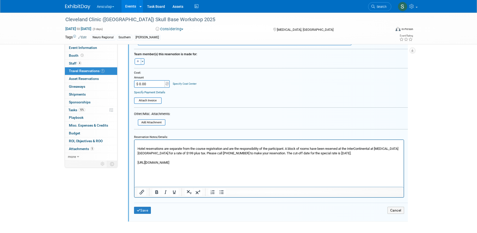
drag, startPoint x: 264, startPoint y: 172, endPoint x: 117, endPoint y: 162, distance: 147.6
click at [134, 162] on html "Hotel reservations are separate from the course registration and are the respon…" at bounding box center [268, 151] width 269 height 25
click at [139, 193] on icon "Insert/edit link" at bounding box center [142, 192] width 6 height 6
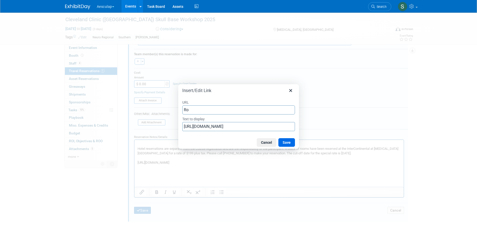
type input "R"
click at [233, 95] on div "URL Text to display https://www.ihg.com/intercontinental/hotels/us/en/find-hote…" at bounding box center [238, 115] width 121 height 41
drag, startPoint x: 182, startPoint y: 127, endPoint x: 332, endPoint y: 130, distance: 149.3
click at [332, 130] on div "Insert/Edit Link URL Text to display https://www.ihg.com/intercontinental/hotel…" at bounding box center [238, 116] width 477 height 233
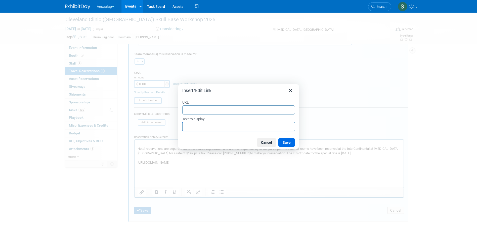
scroll to position [0, 0]
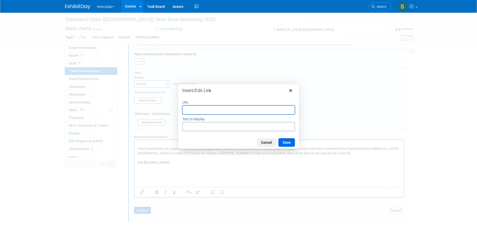
click at [211, 110] on input "URL" at bounding box center [238, 109] width 113 height 9
paste input "https://www.ihg.com/intercontinental/hotels/us/en/find-hotels/select-roomrate?f…"
type input "https://www.ihg.com/intercontinental/hotels/us/en/find-hotels/select-roomrate?f…"
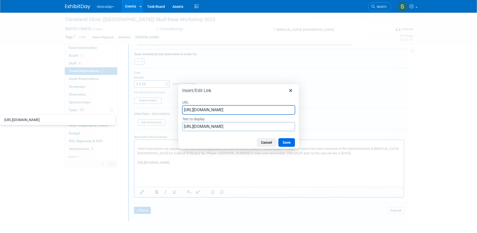
type input "https://www.ihg.com/intercontinental/hotels/us/en/find-hotels/select-roomrate?f…"
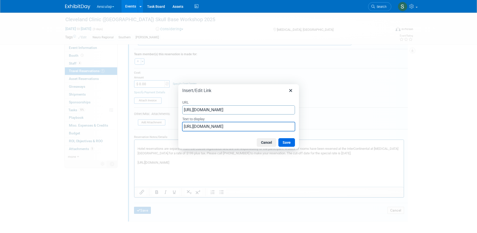
drag, startPoint x: 184, startPoint y: 127, endPoint x: 315, endPoint y: 120, distance: 131.5
click at [315, 120] on div "Insert/Edit Link URL https://www.ihg.com/intercontinental/hotels/us/en/find-hot…" at bounding box center [238, 116] width 477 height 233
type input "InterContinental Room Block Link"
click at [285, 144] on button "Save" at bounding box center [287, 142] width 17 height 9
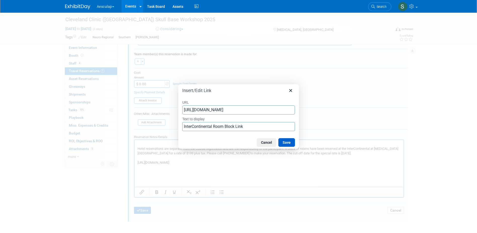
scroll to position [154, 0]
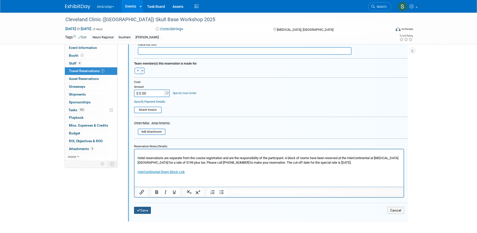
click at [142, 209] on button "Save" at bounding box center [142, 209] width 17 height 7
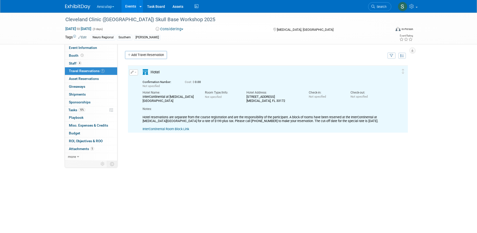
scroll to position [0, 0]
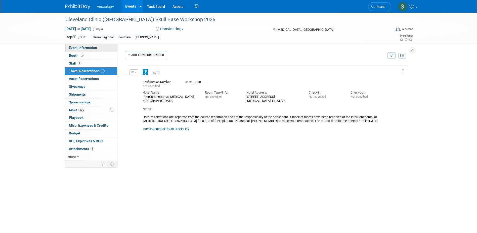
click at [83, 50] on link "Event Information" at bounding box center [91, 48] width 52 height 8
select select "In Review with Compliance"
select select "Neuro"
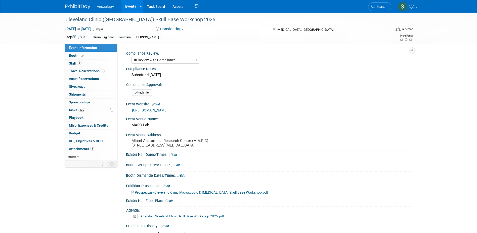
click at [132, 7] on link "Events" at bounding box center [131, 6] width 18 height 13
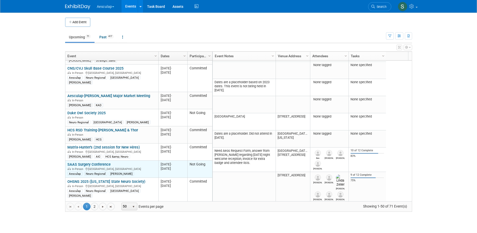
scroll to position [60, 0]
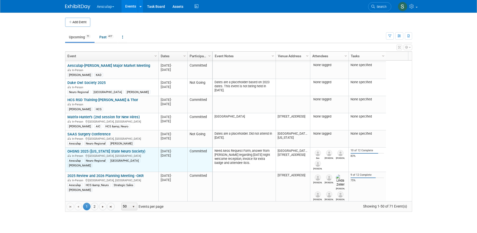
click at [92, 153] on div "OHSNS 2025 (Ohio State Neuro Society) In-Person Cincinnati, OH Aesculap Neuro R…" at bounding box center [111, 158] width 89 height 19
click at [92, 153] on link "OHSNS 2025 ([US_STATE] State Neuro Society)" at bounding box center [106, 151] width 78 height 5
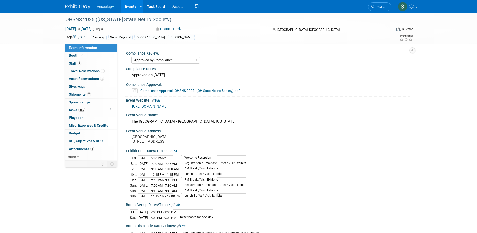
select select "Approved by Compliance"
select select "Neuro"
click at [72, 108] on span "Tasks 83%" at bounding box center [76, 110] width 17 height 4
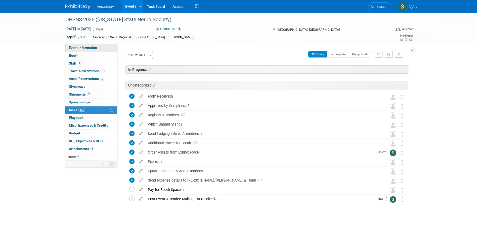
drag, startPoint x: 81, startPoint y: 47, endPoint x: 86, endPoint y: 55, distance: 9.0
click at [82, 48] on span "Event Information" at bounding box center [83, 48] width 28 height 4
select select "Approved by Compliance"
select select "Neuro"
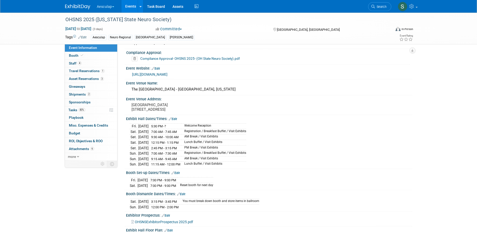
scroll to position [101, 0]
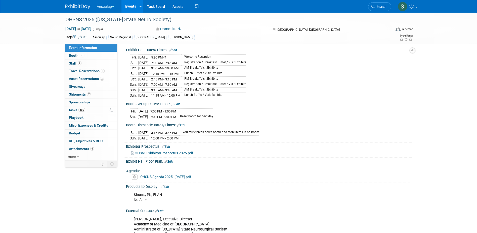
click at [169, 163] on link "Edit" at bounding box center [169, 162] width 8 height 4
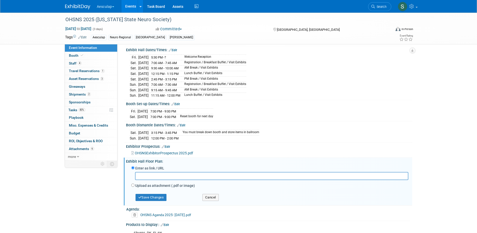
click at [146, 187] on label "Upload as attachment (.pdf or image)" at bounding box center [165, 185] width 60 height 5
click at [135, 187] on input "Upload as attachment (.pdf or image)" at bounding box center [132, 184] width 3 height 3
radio input "true"
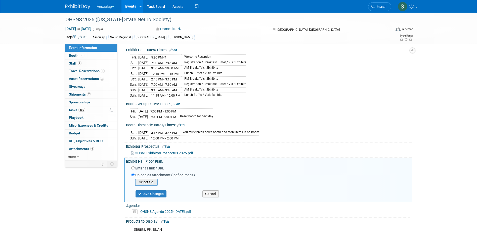
click at [140, 184] on input "file" at bounding box center [127, 182] width 60 height 6
click at [155, 195] on button "Save Changes" at bounding box center [151, 191] width 31 height 7
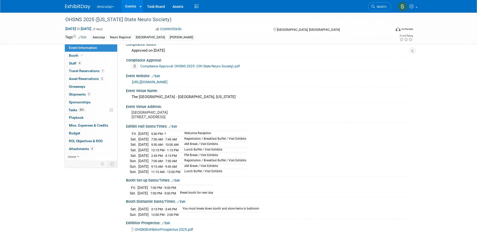
scroll to position [0, 0]
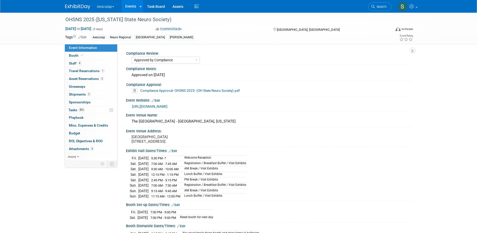
click at [71, 45] on link "Event Information" at bounding box center [91, 48] width 52 height 8
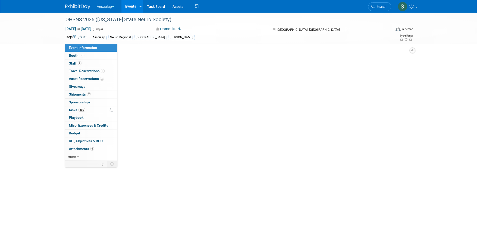
select select "Approved by Compliance"
select select "Neuro"
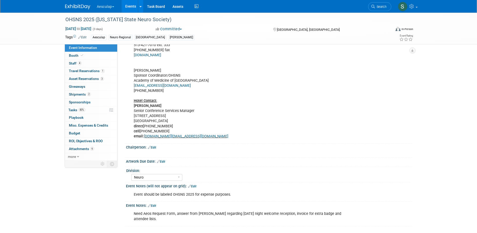
scroll to position [306, 0]
click at [78, 63] on span "4" at bounding box center [80, 63] width 4 height 4
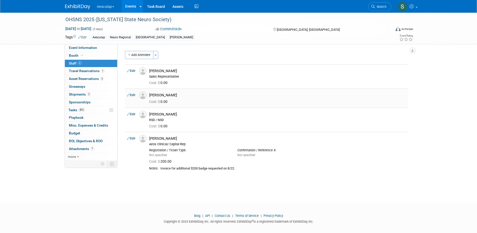
click at [130, 94] on icon at bounding box center [128, 94] width 3 height 5
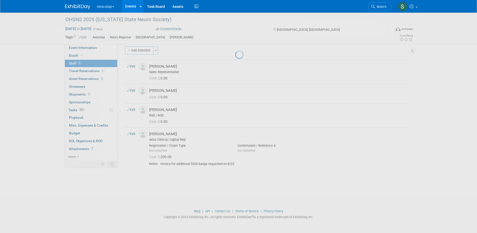
select select "91b46b9d-a5ed-473a-8994-31bed026b2c5"
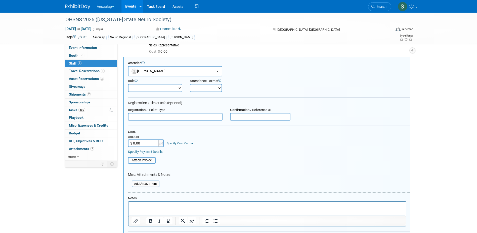
click at [140, 208] on html at bounding box center [267, 204] width 278 height 7
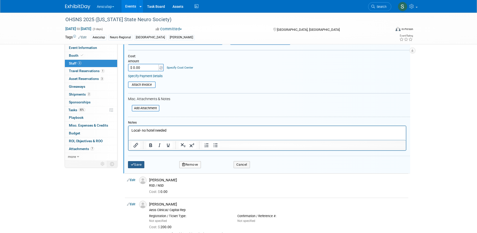
click at [142, 167] on button "Save" at bounding box center [136, 164] width 17 height 7
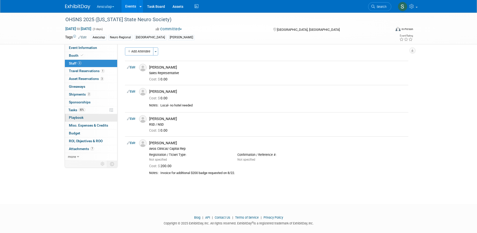
scroll to position [0, 0]
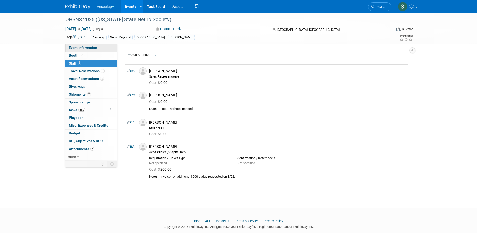
click at [81, 47] on span "Event Information" at bounding box center [83, 48] width 28 height 4
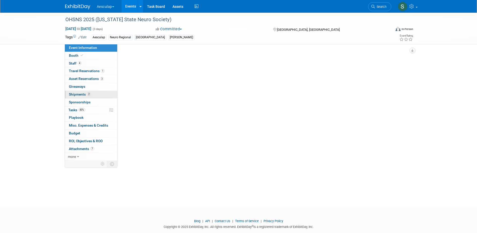
select select "Approved by Compliance"
select select "Neuro"
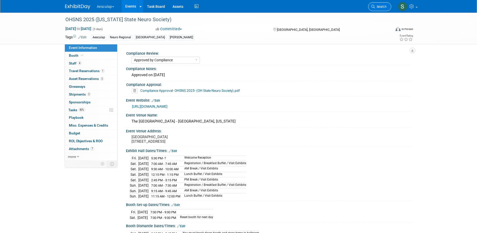
click at [375, 5] on icon at bounding box center [374, 7] width 4 height 4
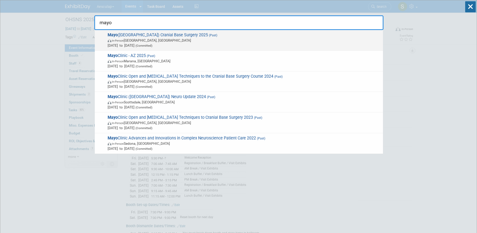
type input "mayo"
click at [138, 33] on span "Mayo (MN) Cranial Base Surgery 2025 (Past) In-Person Rochester, MN Jul 23, 2025…" at bounding box center [243, 39] width 275 height 15
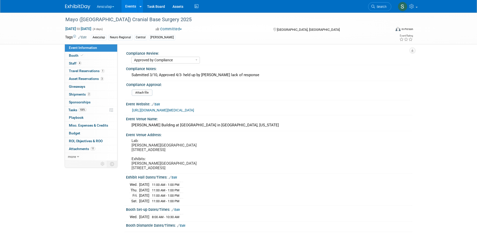
select select "Approved by Compliance"
select select "Neuro"
click at [80, 79] on span "Asset Reservations 3" at bounding box center [86, 79] width 35 height 4
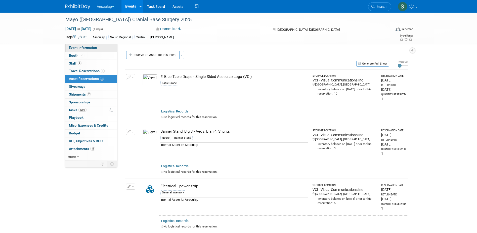
click at [82, 45] on link "Event Information" at bounding box center [91, 48] width 52 height 8
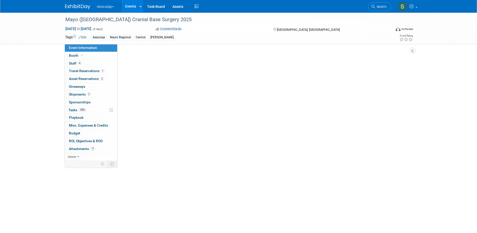
select select "Approved by Compliance"
select select "Neuro"
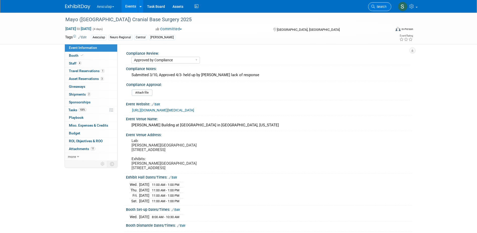
click at [379, 4] on link "Search" at bounding box center [379, 6] width 23 height 9
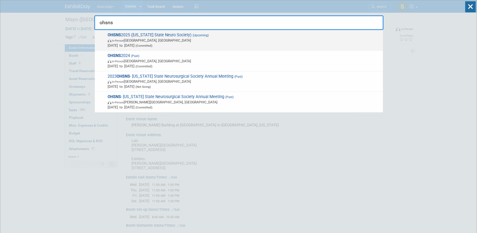
type input "ohsns"
click at [165, 37] on span "OHSNS 2025 ([US_STATE] State Neuro Society) (Upcoming) In-Person [GEOGRAPHIC_DA…" at bounding box center [243, 39] width 275 height 15
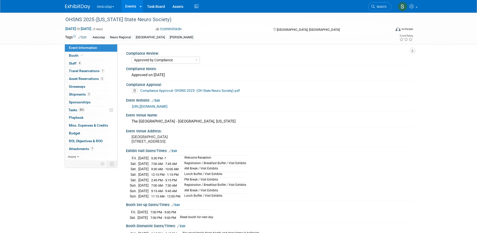
select select "Approved by Compliance"
select select "Neuro"
click at [77, 56] on span "Booth" at bounding box center [76, 55] width 15 height 4
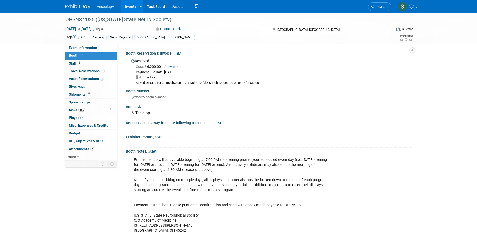
click at [180, 53] on link "Edit" at bounding box center [178, 54] width 8 height 4
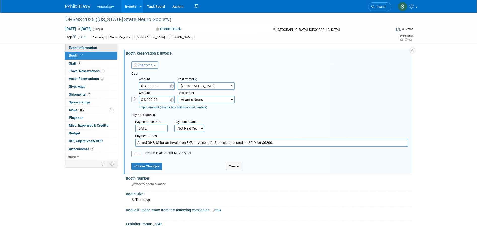
click at [73, 47] on span "Event Information" at bounding box center [83, 48] width 28 height 4
select select "Approved by Compliance"
select select "Neuro"
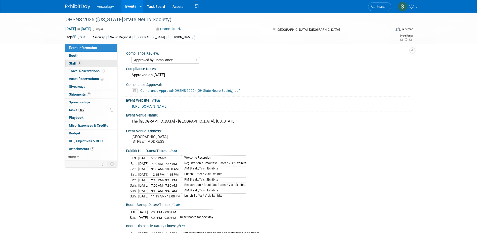
click at [74, 64] on span "Staff 4" at bounding box center [75, 63] width 13 height 4
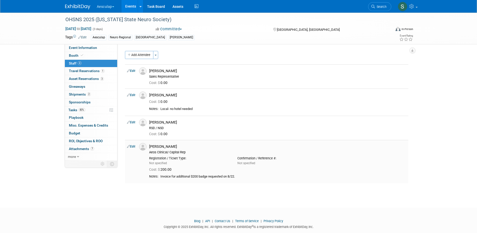
click at [134, 147] on link "Edit" at bounding box center [131, 146] width 8 height 4
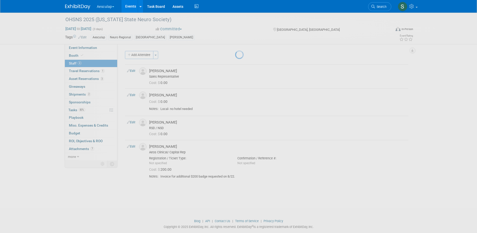
select select "25aaad07-d9b3-4758-81c8-85648940aa02"
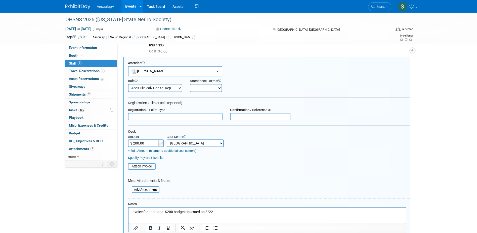
click at [218, 145] on select "-- Not Specified -- AAG B2B: 102736100 AIS - Ortho AIS -Spine Atlantic Neuro [P…" at bounding box center [195, 143] width 57 height 8
click at [73, 56] on span "Booth" at bounding box center [76, 55] width 15 height 4
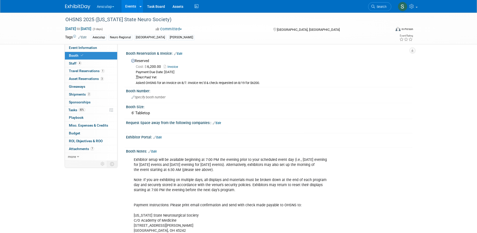
click at [182, 53] on link "Edit" at bounding box center [178, 54] width 8 height 4
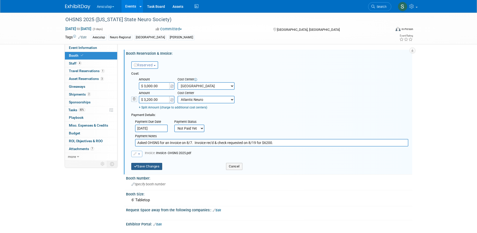
click at [142, 167] on button "Save Changes" at bounding box center [146, 166] width 31 height 7
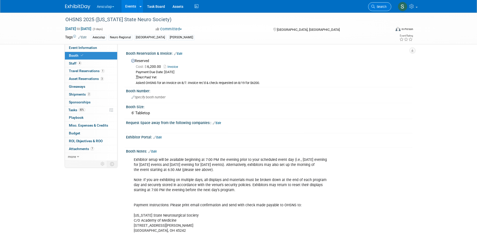
click at [379, 9] on link "Search" at bounding box center [379, 6] width 23 height 9
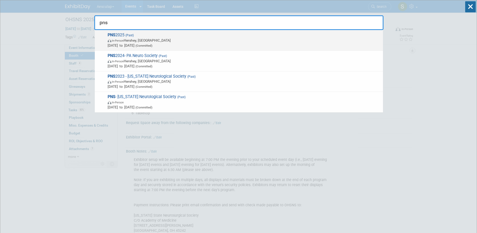
type input "pns"
click at [114, 31] on div "PNS 2025 (Past) In-Person Hershey, PA Jul 17, 2025 to Jul 19, 2025 (Committed)" at bounding box center [239, 40] width 288 height 21
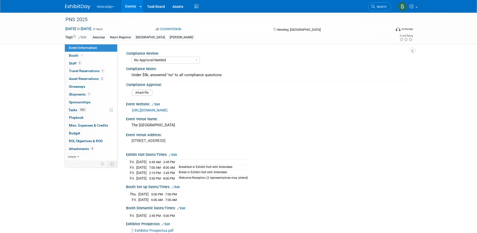
select select "No Approval Needed"
select select "Neuro"
click at [75, 126] on span "Misc. Expenses & Credits 0" at bounding box center [88, 125] width 39 height 4
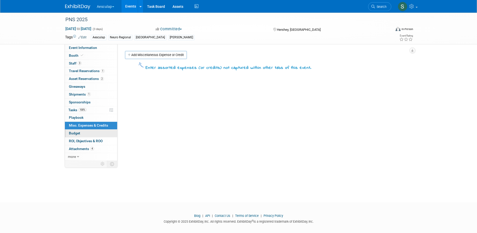
click at [75, 134] on span "Budget" at bounding box center [74, 133] width 11 height 4
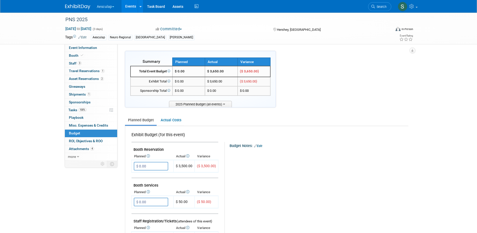
click at [379, 6] on span "Search" at bounding box center [381, 7] width 12 height 4
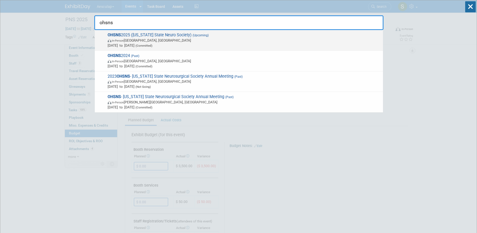
type input "ohsns"
click at [112, 33] on strong "OHSNS" at bounding box center [114, 34] width 13 height 5
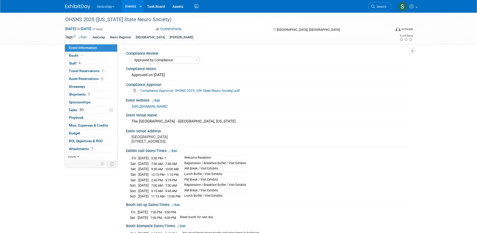
select select "Approved by Compliance"
select select "Neuro"
click at [74, 63] on span "Staff 4" at bounding box center [75, 63] width 13 height 4
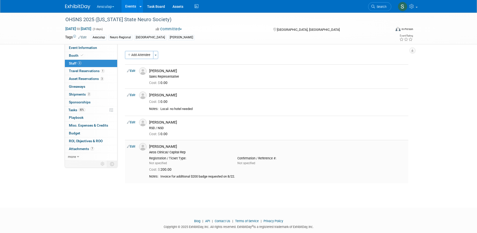
click at [133, 147] on link "Edit" at bounding box center [131, 146] width 8 height 4
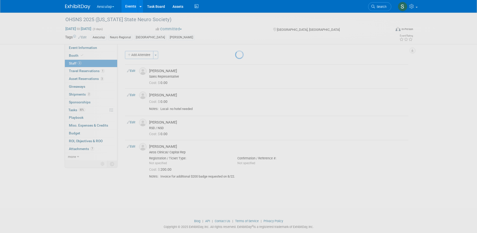
select select "25aaad07-d9b3-4758-81c8-85648940aa02"
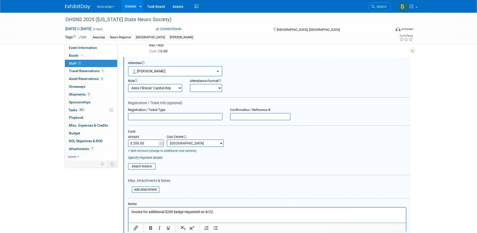
click at [207, 143] on select "-- Not Specified -- AAG B2B: 102736100 AIS - Ortho AIS -Spine Atlantic Neuro Bo…" at bounding box center [195, 143] width 57 height 8
click at [74, 55] on span "Booth" at bounding box center [76, 55] width 15 height 4
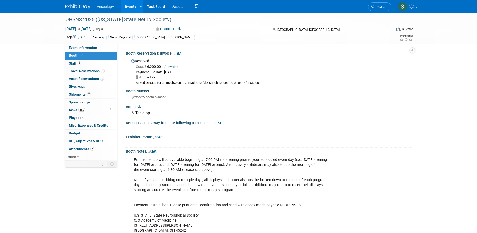
click at [179, 52] on link "Edit" at bounding box center [178, 54] width 8 height 4
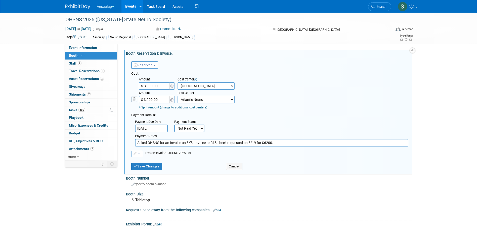
click at [147, 86] on input "$ 3,000.00" at bounding box center [154, 86] width 31 height 8
click at [149, 84] on input "$ 3,000.00" at bounding box center [154, 86] width 31 height 8
type input "$ 3,200.00"
drag, startPoint x: 147, startPoint y: 100, endPoint x: 171, endPoint y: 122, distance: 31.9
click at [147, 100] on input "$ 3,200.00" at bounding box center [154, 100] width 31 height 8
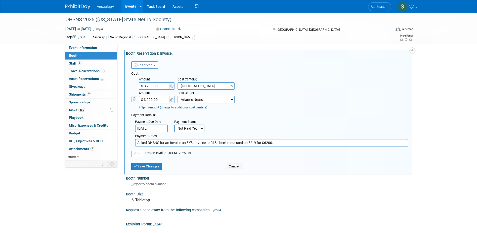
drag, startPoint x: 149, startPoint y: 99, endPoint x: 162, endPoint y: 121, distance: 26.0
click at [149, 99] on input "$ 3,200.00" at bounding box center [154, 100] width 31 height 8
click at [147, 101] on input "$ 3,200.00" at bounding box center [154, 100] width 31 height 8
type input "$ 3,000.00"
click at [151, 166] on button "Save Changes" at bounding box center [146, 166] width 31 height 7
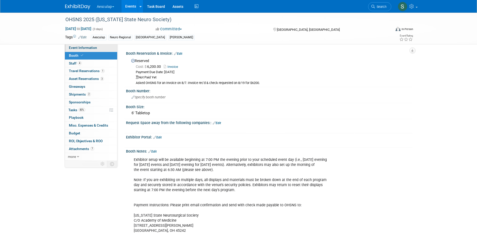
click at [74, 51] on link "Event Information" at bounding box center [91, 48] width 52 height 8
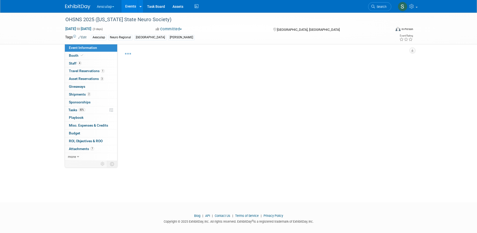
select select "Approved by Compliance"
select select "Neuro"
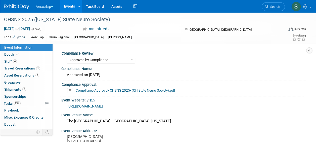
drag, startPoint x: 273, startPoint y: 9, endPoint x: 272, endPoint y: 12, distance: 2.6
click at [273, 9] on link "Search" at bounding box center [273, 6] width 23 height 9
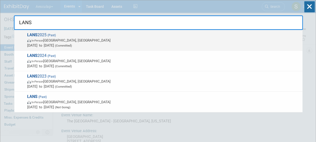
type input "LANS"
click at [32, 33] on strong "LANS" at bounding box center [32, 34] width 10 height 5
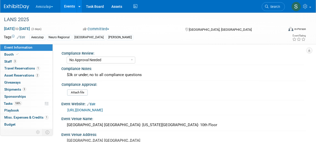
select select "No Approval Needed"
select select "Neuro"
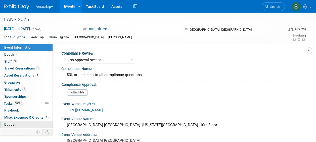
click at [8, 124] on span "Budget" at bounding box center [9, 124] width 11 height 4
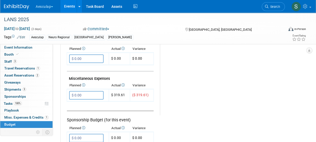
scroll to position [252, 0]
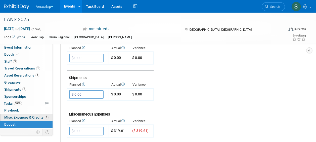
click at [14, 116] on span "Misc. Expenses & Credits 1" at bounding box center [26, 117] width 44 height 4
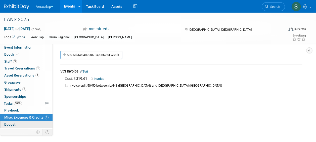
click at [10, 122] on span "Budget" at bounding box center [9, 124] width 11 height 4
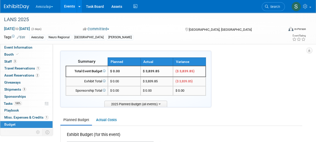
drag, startPoint x: 70, startPoint y: 5, endPoint x: 89, endPoint y: 13, distance: 20.6
click at [70, 5] on link "Events" at bounding box center [69, 6] width 18 height 13
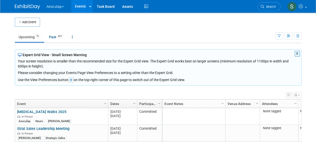
click at [298, 54] on button "X" at bounding box center [297, 54] width 5 height 6
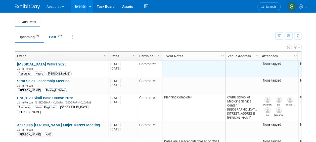
drag, startPoint x: 281, startPoint y: 37, endPoint x: 291, endPoint y: 64, distance: 28.8
click at [281, 38] on button "button" at bounding box center [280, 35] width 8 height 7
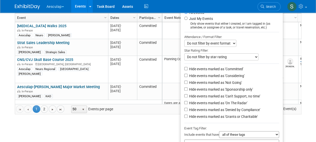
scroll to position [69, 0]
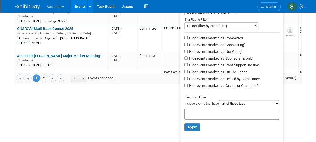
click at [202, 115] on input "text" at bounding box center [207, 113] width 40 height 5
type input "south"
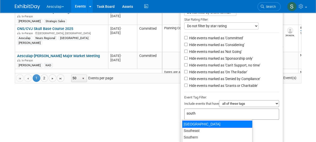
click at [204, 121] on div "[GEOGRAPHIC_DATA]" at bounding box center [217, 124] width 70 height 7
type input "[GEOGRAPHIC_DATA]"
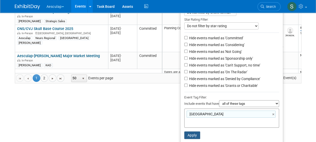
click at [195, 134] on button "Apply" at bounding box center [192, 135] width 16 height 8
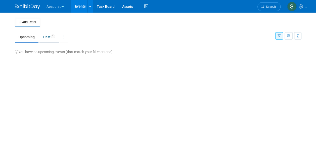
click at [42, 34] on link "Past 1" at bounding box center [49, 37] width 19 height 10
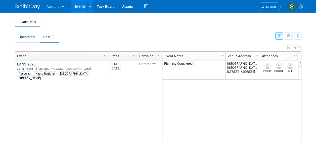
click at [22, 38] on link "Upcoming" at bounding box center [27, 37] width 24 height 10
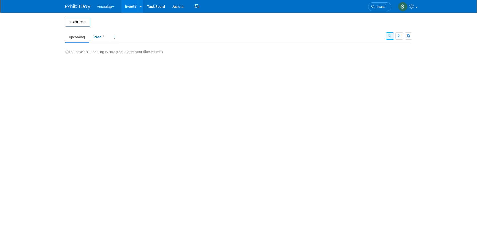
drag, startPoint x: 390, startPoint y: 36, endPoint x: 389, endPoint y: 90, distance: 54.1
click at [316, 36] on icon "button" at bounding box center [390, 35] width 3 height 3
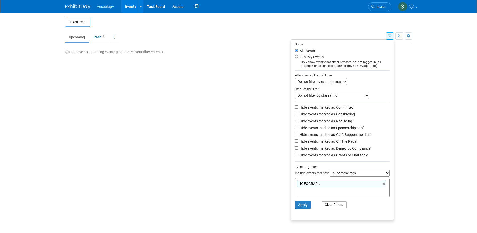
click at [316, 142] on button "Clear Filters" at bounding box center [334, 204] width 25 height 7
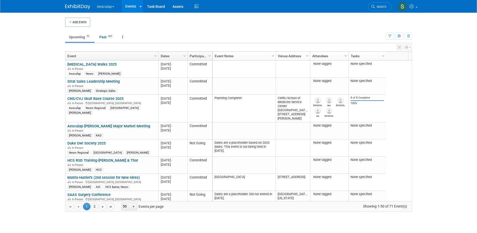
drag, startPoint x: 386, startPoint y: 6, endPoint x: 357, endPoint y: 23, distance: 33.6
click at [386, 6] on span "Search" at bounding box center [381, 7] width 12 height 4
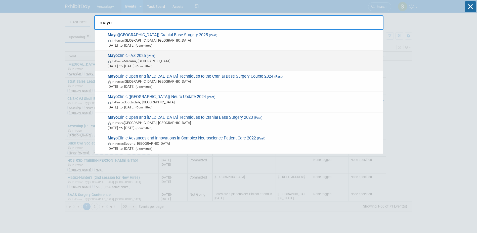
type input "mayo"
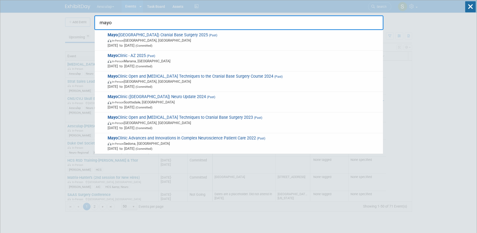
click at [141, 58] on span "Mayo Clinic - AZ 2025 (Past) In-Person Marana, AZ Apr 2, 2025 to Apr 5, 2025 (C…" at bounding box center [243, 60] width 275 height 15
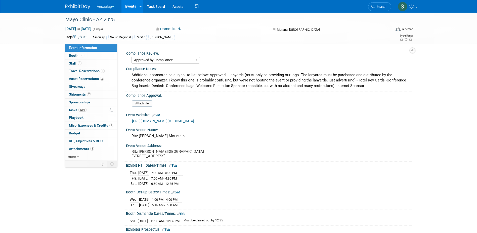
select select "Approved by Compliance"
select select "Neuro"
click at [73, 132] on span "Budget" at bounding box center [74, 133] width 11 height 4
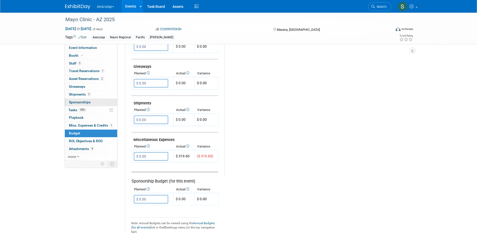
scroll to position [126, 0]
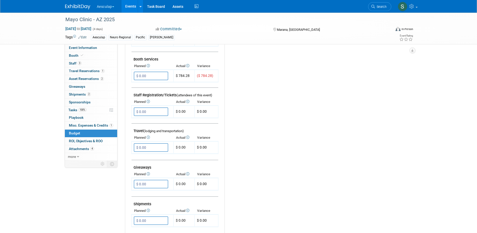
drag, startPoint x: 383, startPoint y: 8, endPoint x: 379, endPoint y: 11, distance: 5.0
click at [383, 8] on span "Search" at bounding box center [381, 7] width 12 height 4
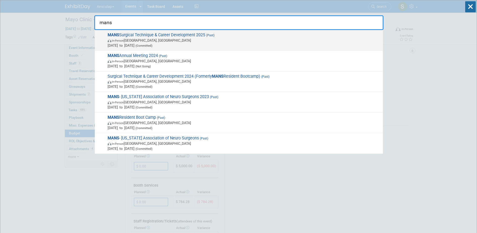
type input "mans"
click at [146, 37] on span "MANS Surgical Technique & Career Development 2025 (Past) In-Person Novi, MI May…" at bounding box center [243, 39] width 275 height 15
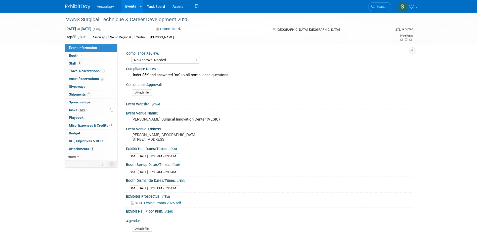
select select "No Approval Needed"
select select "Neuro"
click at [75, 131] on link "Budget" at bounding box center [91, 133] width 52 height 8
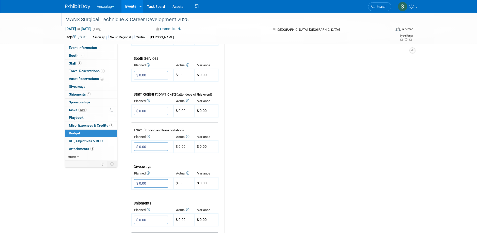
scroll to position [126, 0]
click at [375, 9] on link "Search" at bounding box center [379, 6] width 23 height 9
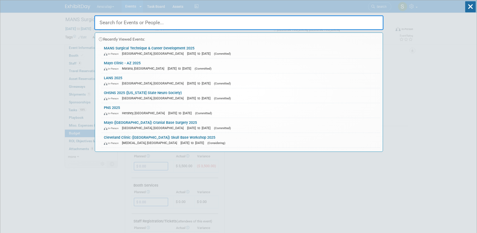
click at [121, 23] on input "text" at bounding box center [238, 22] width 289 height 15
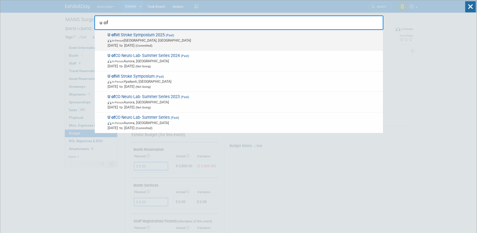
type input "u of"
click at [123, 36] on span "U of MI Stroke Symposium 2025 (Past) In-Person Grand Rapids, MI May 9, 2025 to …" at bounding box center [243, 39] width 275 height 15
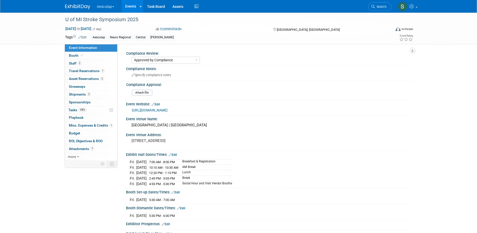
select select "Approved by Compliance"
select select "Neuro"
click at [74, 125] on span "Misc. Expenses & Credits 1" at bounding box center [91, 125] width 44 height 4
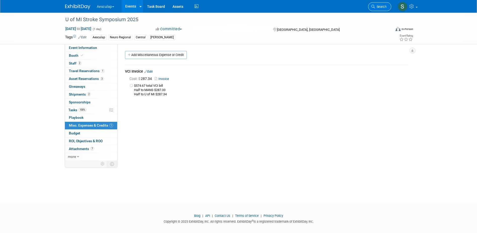
click at [382, 7] on span "Search" at bounding box center [381, 7] width 12 height 4
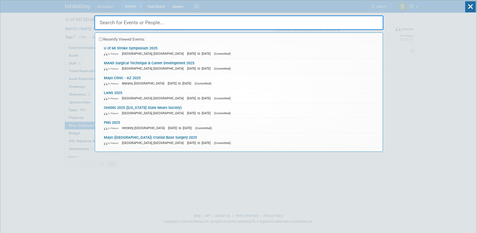
click at [182, 28] on input "text" at bounding box center [238, 22] width 289 height 15
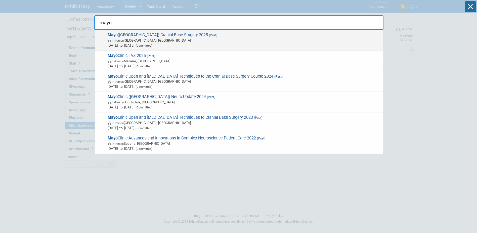
type input "mayo"
click at [158, 32] on div "Mayo (MN) Cranial Base Surgery 2025 (Past) In-Person Rochester, MN Jul 23, 2025…" at bounding box center [239, 40] width 288 height 21
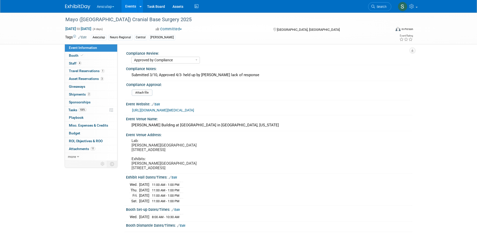
select select "Approved by Compliance"
select select "Neuro"
click at [72, 131] on span "Budget" at bounding box center [74, 133] width 11 height 4
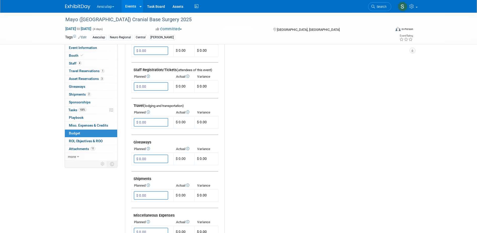
scroll to position [25, 0]
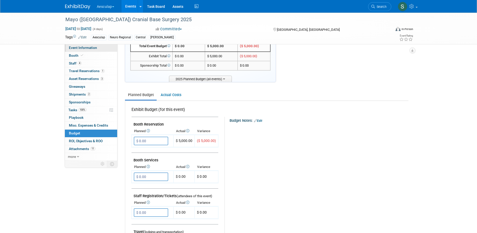
click at [84, 48] on span "Event Information" at bounding box center [83, 48] width 28 height 4
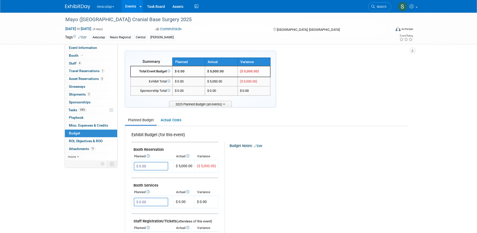
select select "Approved by Compliance"
select select "Neuro"
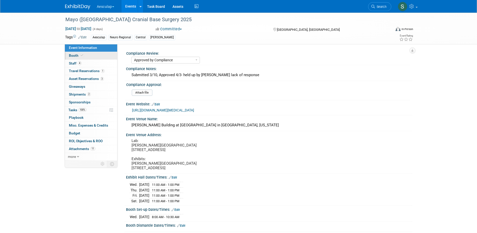
click at [75, 55] on span "Booth" at bounding box center [76, 55] width 15 height 4
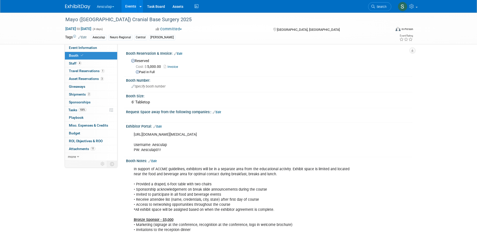
drag, startPoint x: 384, startPoint y: 7, endPoint x: 384, endPoint y: 15, distance: 8.8
click at [384, 7] on span "Search" at bounding box center [381, 7] width 12 height 4
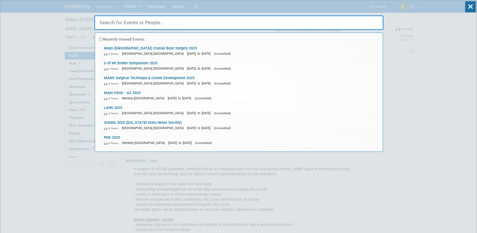
drag, startPoint x: 147, startPoint y: 21, endPoint x: 171, endPoint y: 21, distance: 24.4
click at [147, 21] on input "text" at bounding box center [238, 22] width 289 height 15
drag, startPoint x: 438, startPoint y: 70, endPoint x: 458, endPoint y: 20, distance: 54.0
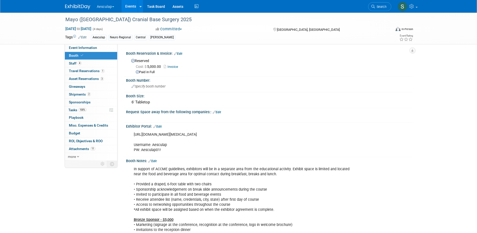
click at [468, 7] on div "Aesculap Explore: My Workspaces 2 Go to Workspace: Aesculap B. Braun Events Add…" at bounding box center [238, 6] width 477 height 13
click at [127, 3] on link "Events" at bounding box center [131, 6] width 18 height 13
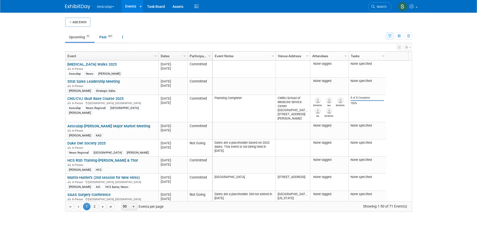
click at [390, 37] on icon "button" at bounding box center [390, 35] width 3 height 3
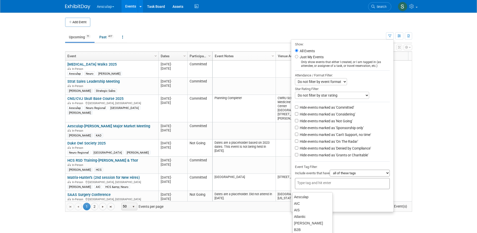
click at [313, 185] on input "text" at bounding box center [318, 182] width 40 height 5
type input "ce"
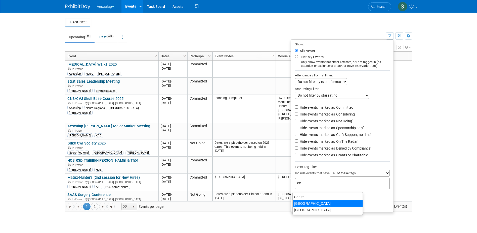
click at [310, 202] on div "[GEOGRAPHIC_DATA]" at bounding box center [328, 203] width 70 height 7
type input "[GEOGRAPHIC_DATA]"
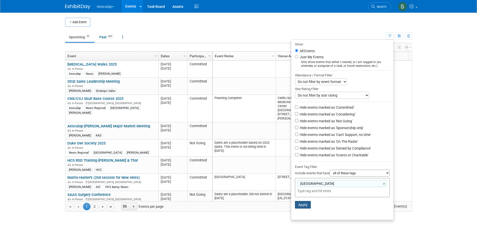
click at [299, 207] on button "Apply" at bounding box center [303, 205] width 16 height 8
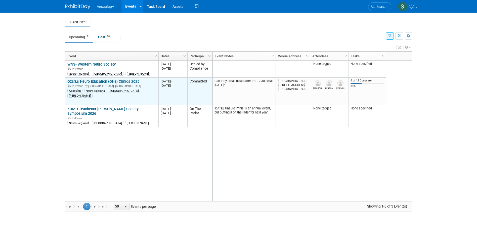
click at [97, 80] on link "Ozarks Neuro Education (ONE) Clinics 2025" at bounding box center [103, 81] width 72 height 5
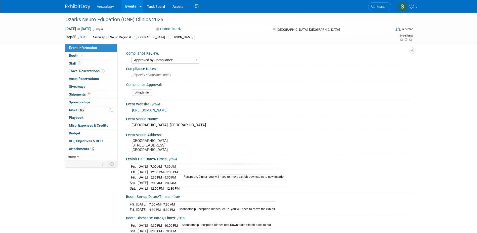
select select "Approved by Compliance"
select select "Neuro"
click at [70, 57] on span "Booth" at bounding box center [76, 55] width 15 height 4
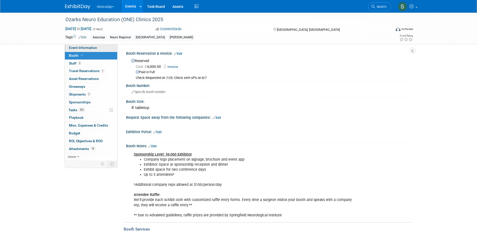
click at [81, 50] on link "Event Information" at bounding box center [91, 48] width 52 height 8
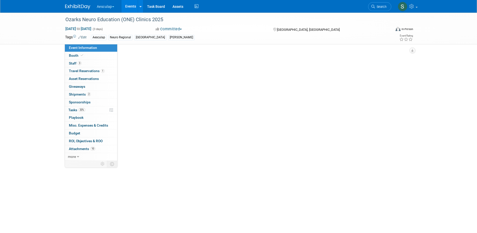
select select "Approved by Compliance"
select select "Neuro"
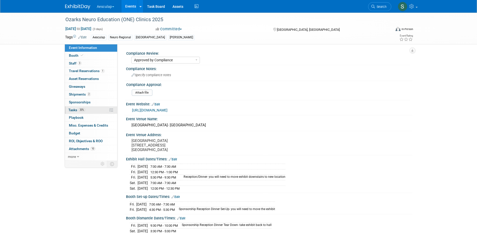
click at [77, 111] on span "Tasks 33%" at bounding box center [76, 110] width 17 height 4
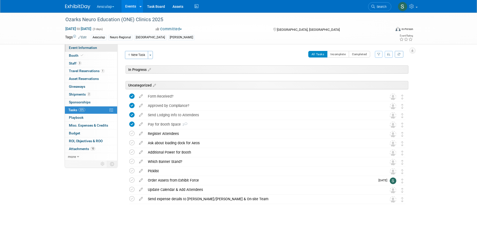
click at [76, 47] on span "Event Information" at bounding box center [83, 48] width 28 height 4
select select "Approved by Compliance"
select select "Neuro"
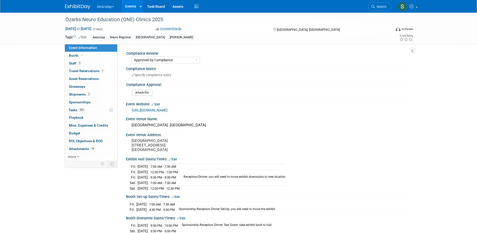
click at [128, 6] on link "Events" at bounding box center [131, 6] width 18 height 13
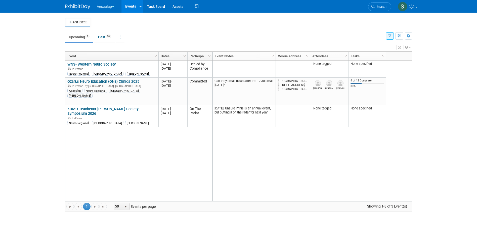
drag, startPoint x: 379, startPoint y: 9, endPoint x: 393, endPoint y: 1, distance: 15.9
click at [379, 9] on link "Search" at bounding box center [379, 6] width 23 height 9
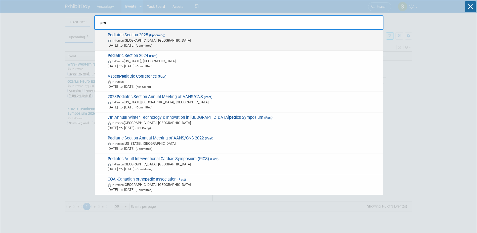
type input "ped"
click at [117, 35] on span "Ped iatric Section 2025 (Upcoming) In-Person [GEOGRAPHIC_DATA], [GEOGRAPHIC_DAT…" at bounding box center [243, 39] width 275 height 15
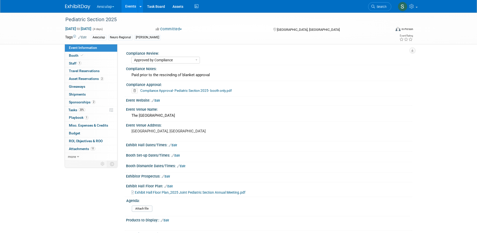
select select "Approved by Compliance"
select select "Neuro"
click at [82, 102] on span "Sponsorships 2" at bounding box center [82, 102] width 27 height 4
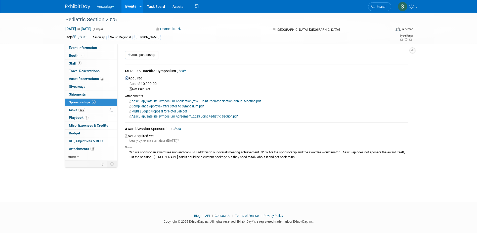
click at [185, 70] on link "Edit" at bounding box center [181, 71] width 8 height 4
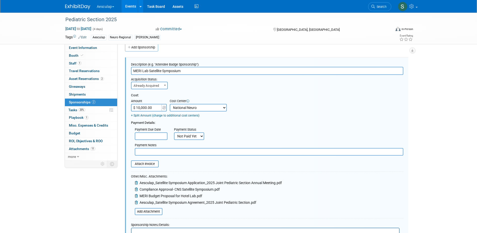
click at [149, 152] on input "text" at bounding box center [269, 152] width 269 height 8
type input "Check Requested on 8/25"
click at [145, 166] on input "file" at bounding box center [128, 164] width 60 height 6
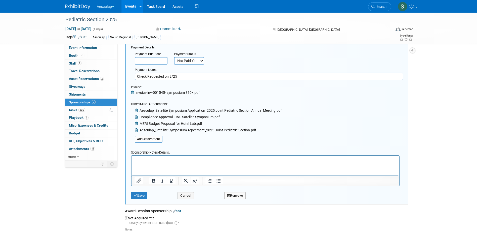
scroll to position [83, 0]
click at [140, 194] on button "Save" at bounding box center [139, 195] width 17 height 7
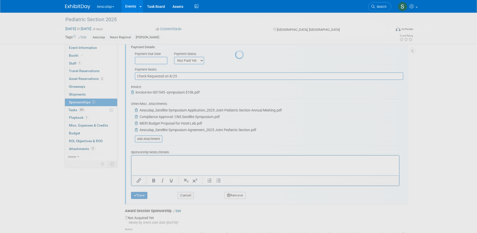
scroll to position [5, 0]
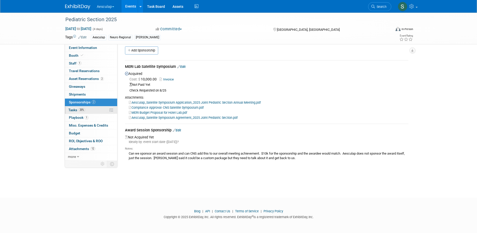
click at [71, 110] on span "Tasks 20%" at bounding box center [76, 110] width 17 height 4
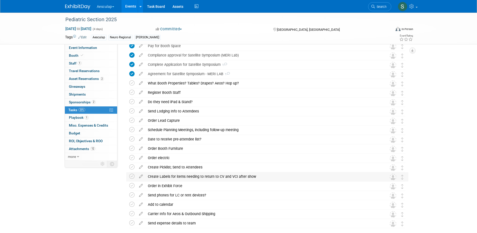
scroll to position [0, 0]
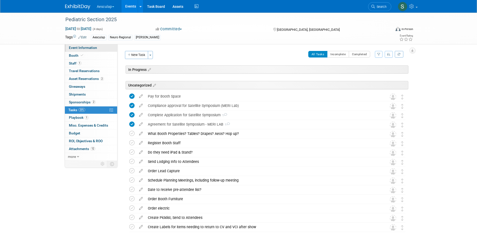
click at [84, 48] on span "Event Information" at bounding box center [83, 48] width 28 height 4
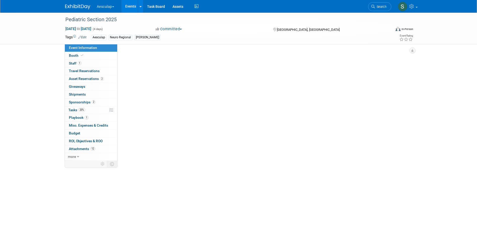
select select "Approved by Compliance"
select select "Neuro"
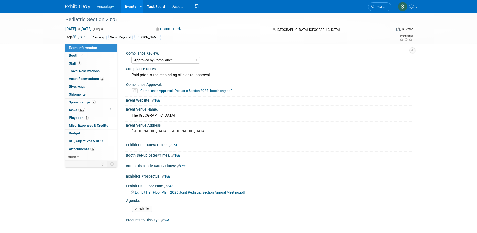
click at [131, 6] on link "Events" at bounding box center [131, 6] width 18 height 13
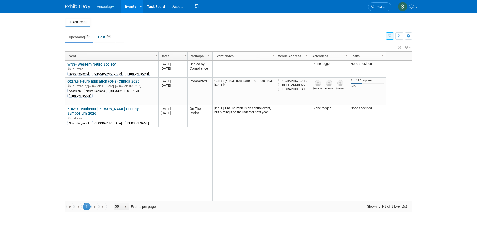
click at [387, 38] on button "button" at bounding box center [390, 35] width 8 height 7
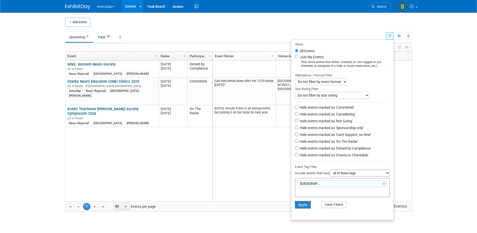
click at [331, 207] on button "Clear Filters" at bounding box center [334, 204] width 25 height 7
